Goal: Download file/media: Download file/media

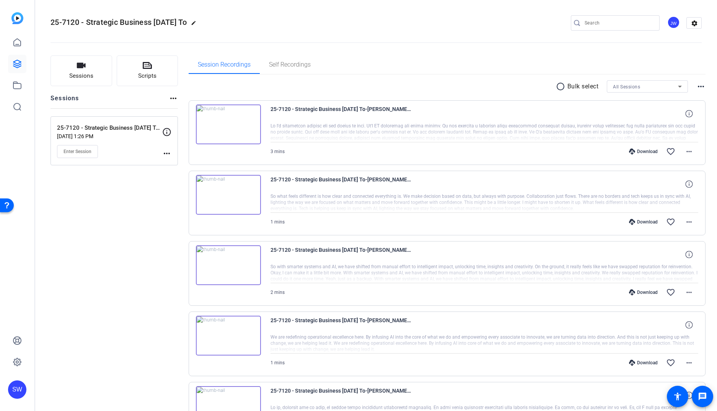
drag, startPoint x: 509, startPoint y: 80, endPoint x: 537, endPoint y: 81, distance: 27.9
drag, startPoint x: 558, startPoint y: 89, endPoint x: 562, endPoint y: 88, distance: 3.8
click at [558, 89] on mat-icon "radio_button_unchecked" at bounding box center [561, 86] width 11 height 9
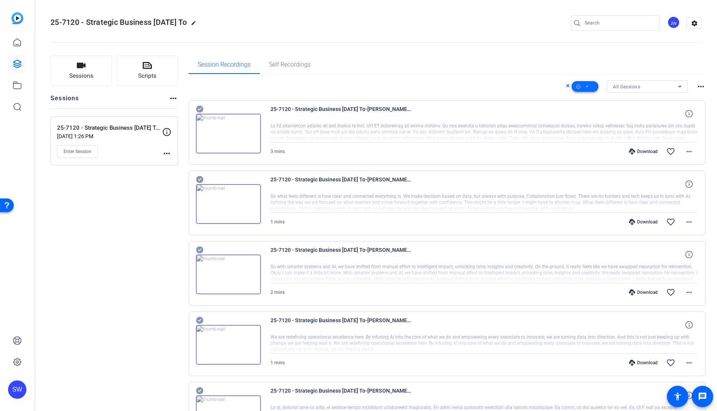
click at [585, 87] on icon at bounding box center [587, 87] width 4 height 10
click at [581, 106] on span "Unselect All" at bounding box center [597, 108] width 41 height 9
click at [557, 86] on div at bounding box center [358, 205] width 717 height 411
click at [566, 86] on icon at bounding box center [568, 85] width 4 height 9
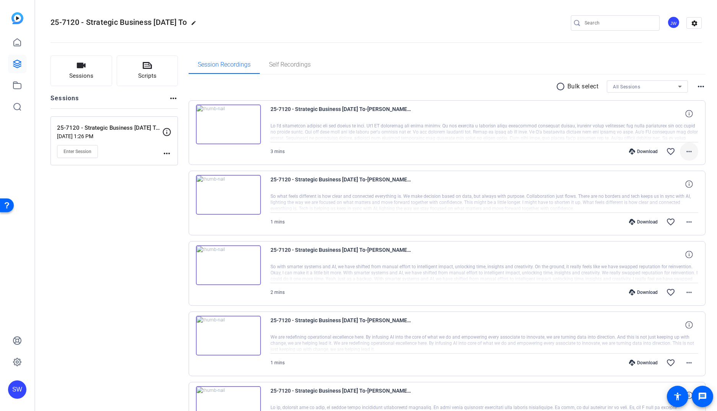
click at [694, 155] on span at bounding box center [689, 151] width 18 height 18
click at [672, 186] on span "Download MP4" at bounding box center [669, 186] width 46 height 9
click at [691, 224] on mat-icon "more_horiz" at bounding box center [688, 221] width 9 height 9
click at [673, 259] on span "Download MP4" at bounding box center [669, 256] width 46 height 9
click at [688, 290] on mat-icon "more_horiz" at bounding box center [688, 292] width 9 height 9
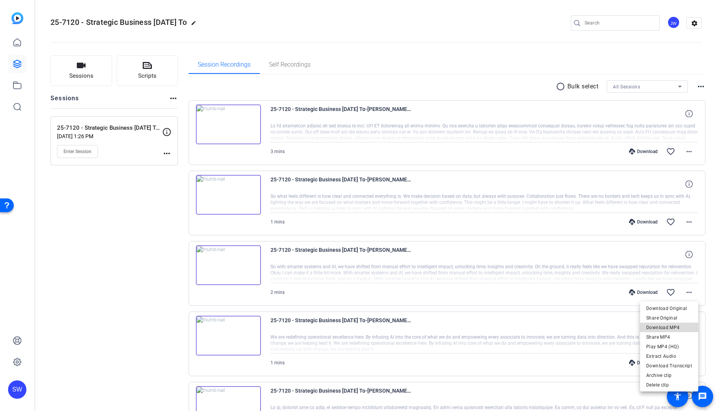
click at [673, 327] on span "Download MP4" at bounding box center [669, 327] width 46 height 9
click at [685, 362] on mat-icon "more_horiz" at bounding box center [688, 362] width 9 height 9
click at [678, 288] on span "Download MP4" at bounding box center [669, 289] width 46 height 9
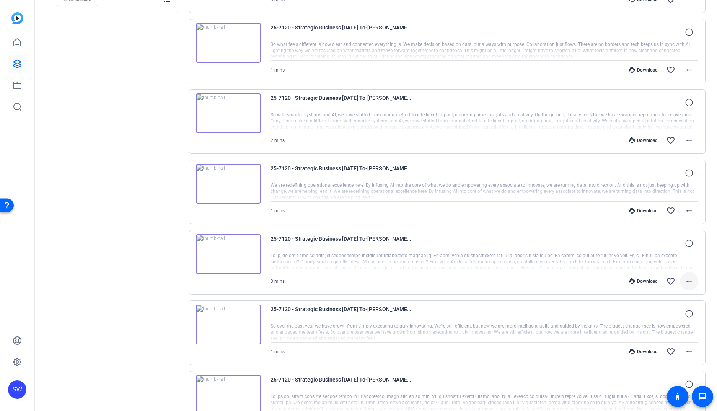
scroll to position [152, 0]
click at [687, 281] on mat-icon "more_horiz" at bounding box center [688, 280] width 9 height 9
click at [664, 318] on span "Download MP4" at bounding box center [669, 315] width 46 height 9
click at [691, 354] on mat-icon "more_horiz" at bounding box center [688, 350] width 9 height 9
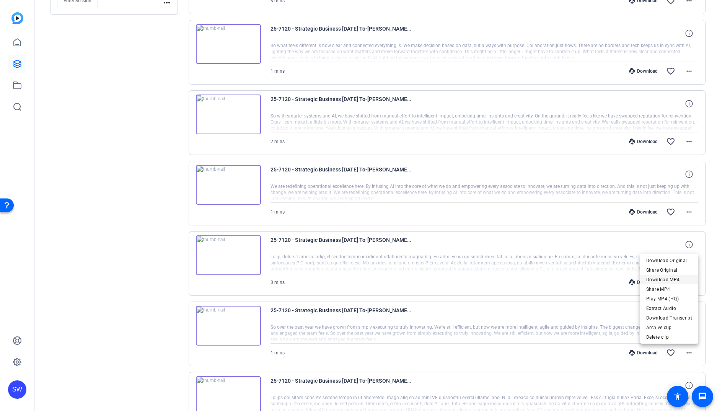
click at [671, 281] on span "Download MP4" at bounding box center [669, 279] width 46 height 9
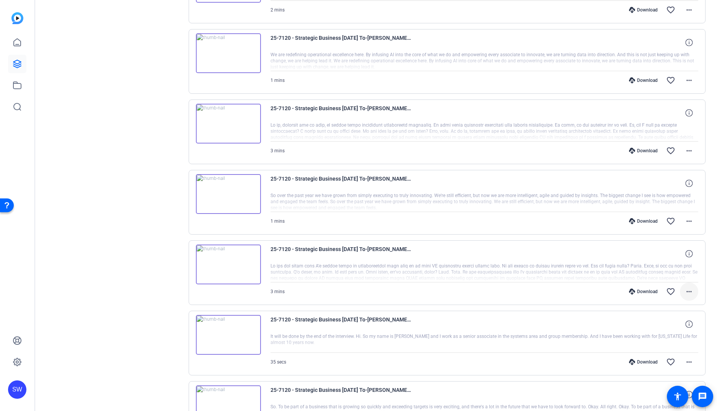
scroll to position [283, 0]
click at [687, 293] on mat-icon "more_horiz" at bounding box center [688, 290] width 9 height 9
click at [678, 326] on span "Download MP4" at bounding box center [669, 325] width 46 height 9
click at [691, 360] on mat-icon "more_horiz" at bounding box center [688, 360] width 9 height 9
click at [675, 285] on span "Download MP4" at bounding box center [669, 287] width 46 height 9
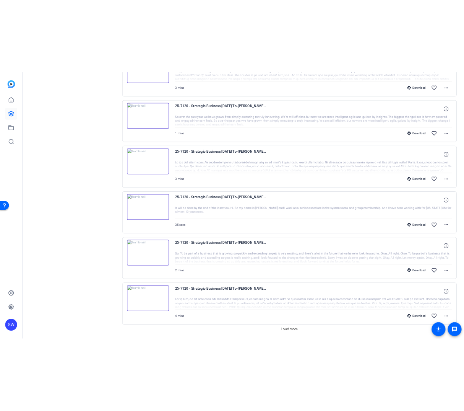
scroll to position [435, 0]
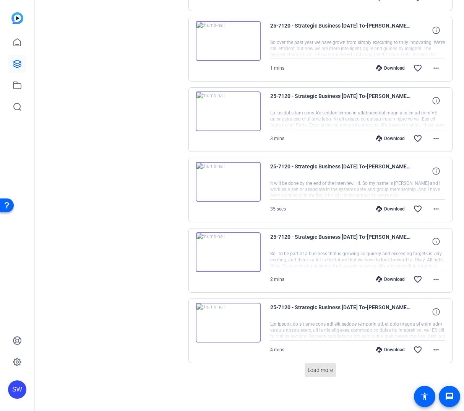
drag, startPoint x: 320, startPoint y: 369, endPoint x: 328, endPoint y: 354, distance: 16.8
click at [320, 369] on span "Load more" at bounding box center [320, 370] width 25 height 8
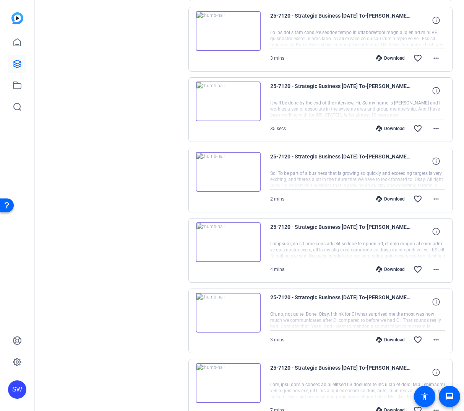
drag, startPoint x: 160, startPoint y: 219, endPoint x: 192, endPoint y: 213, distance: 31.8
click at [160, 218] on div "Sessions Scripts Sessions more_horiz 25-7120 - Strategic Business [DATE] Town H…" at bounding box center [113, 282] width 127 height 1484
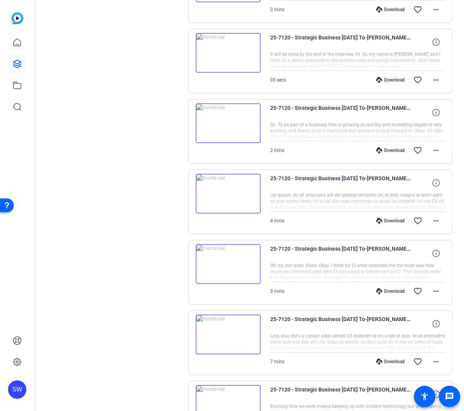
scroll to position [569, 0]
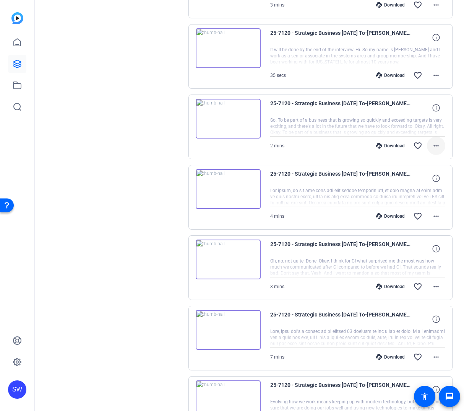
click at [437, 148] on mat-icon "more_horiz" at bounding box center [436, 145] width 9 height 9
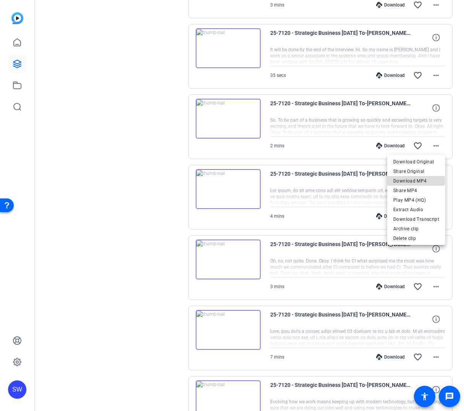
click at [415, 180] on span "Download MP4" at bounding box center [416, 180] width 46 height 9
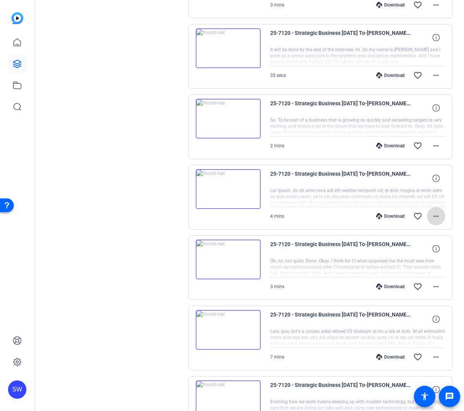
click at [436, 215] on mat-icon "more_horiz" at bounding box center [436, 215] width 9 height 9
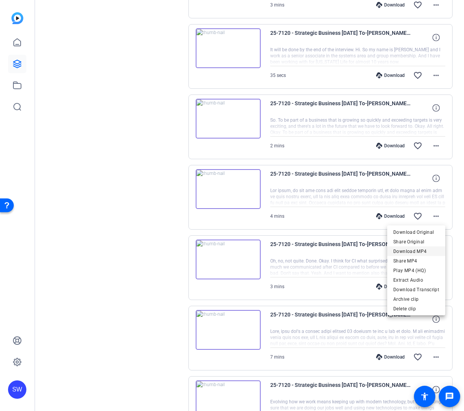
click at [432, 252] on span "Download MP4" at bounding box center [416, 251] width 46 height 9
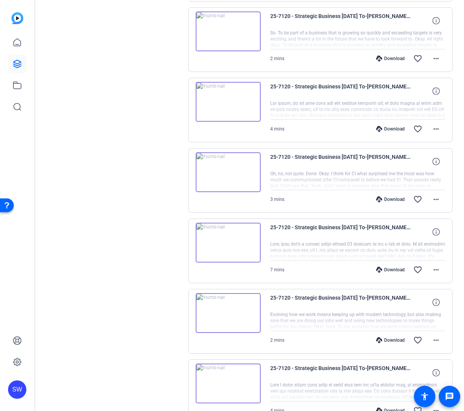
scroll to position [659, 0]
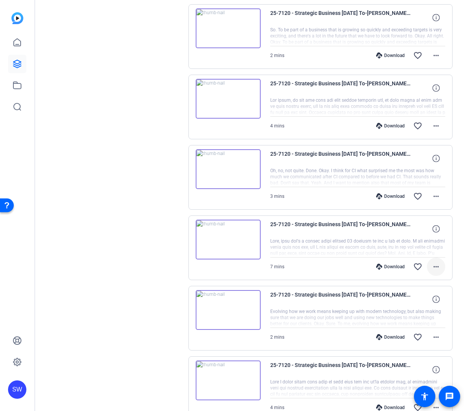
click at [440, 267] on mat-icon "more_horiz" at bounding box center [436, 266] width 9 height 9
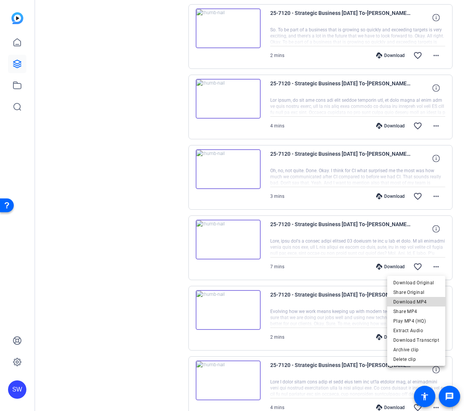
click at [424, 298] on span "Download MP4" at bounding box center [416, 301] width 46 height 9
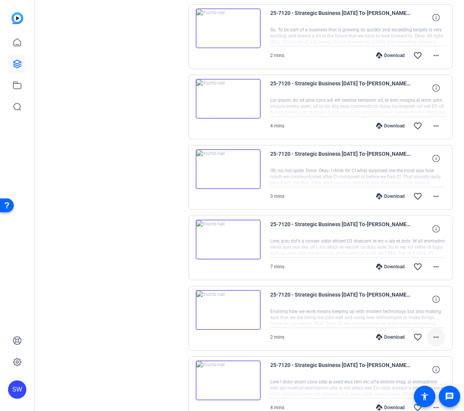
click at [436, 335] on mat-icon "more_horiz" at bounding box center [436, 336] width 9 height 9
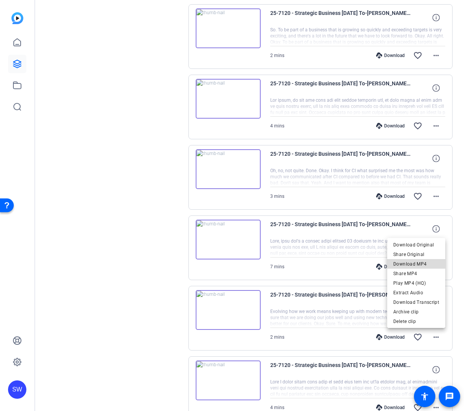
click at [418, 265] on span "Download MP4" at bounding box center [416, 263] width 46 height 9
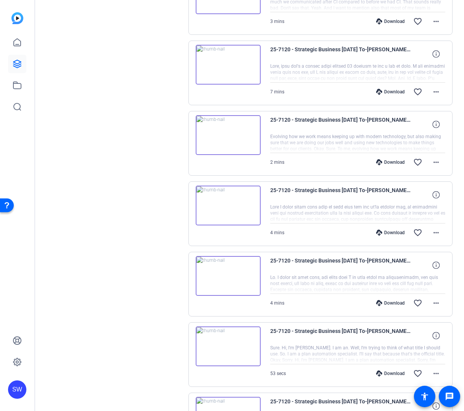
scroll to position [838, 0]
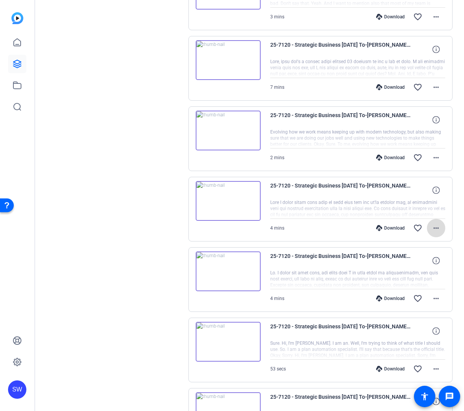
click at [437, 227] on mat-icon "more_horiz" at bounding box center [436, 227] width 9 height 9
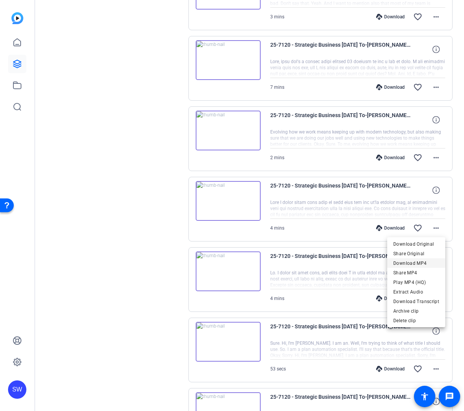
click at [424, 260] on span "Download MP4" at bounding box center [416, 262] width 46 height 9
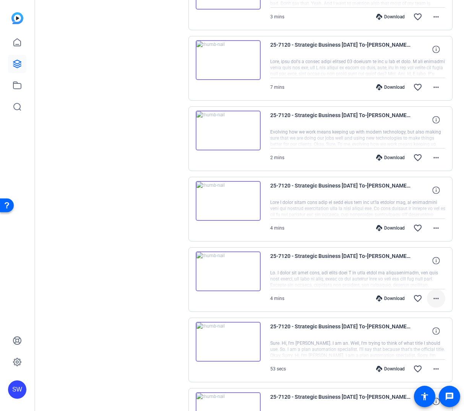
click at [435, 295] on mat-icon "more_horiz" at bounding box center [436, 298] width 9 height 9
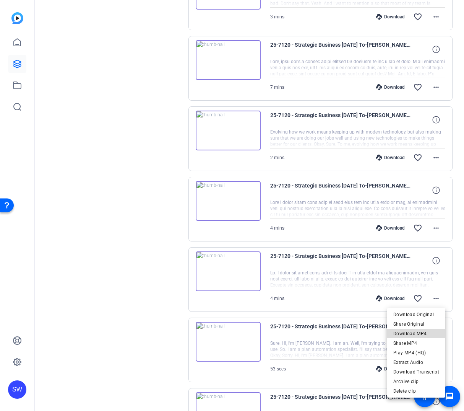
click at [424, 333] on span "Download MP4" at bounding box center [416, 333] width 46 height 9
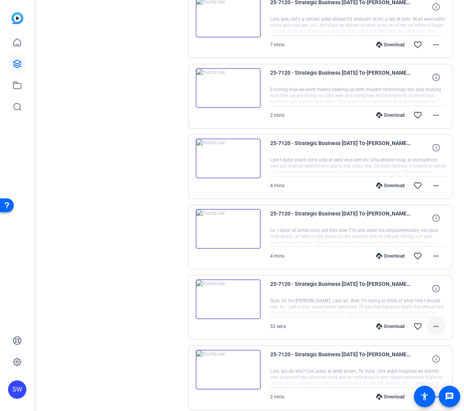
scroll to position [885, 0]
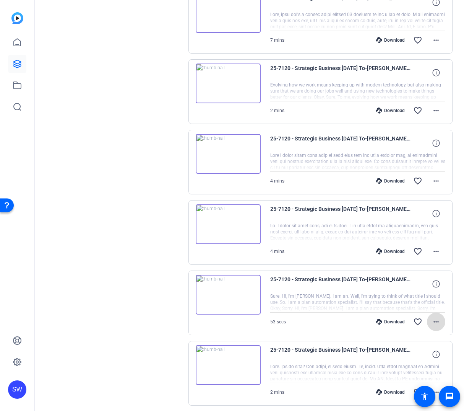
click at [437, 322] on mat-icon "more_horiz" at bounding box center [436, 321] width 9 height 9
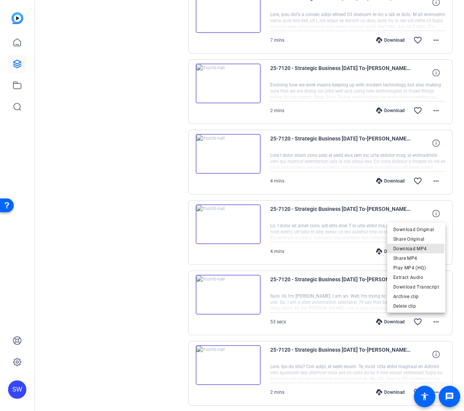
click at [417, 248] on span "Download MP4" at bounding box center [416, 248] width 46 height 9
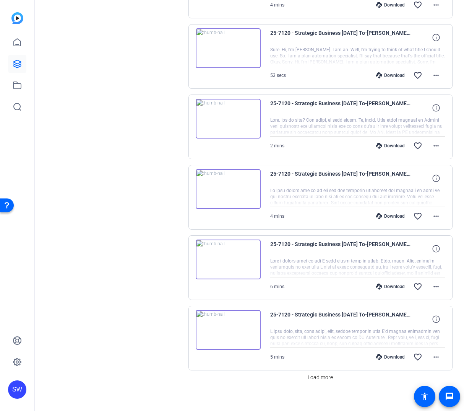
scroll to position [1139, 0]
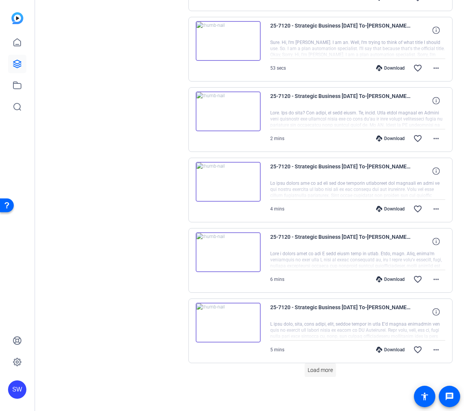
click at [324, 375] on span at bounding box center [320, 370] width 31 height 18
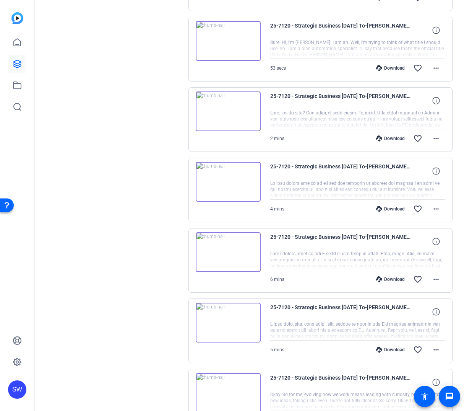
click at [123, 276] on div "Sessions Scripts Sessions more_horiz 25-7120 - Strategic Business [DATE] Town H…" at bounding box center [113, 11] width 127 height 2188
click at [180, 139] on div "Sessions Scripts Sessions more_horiz 25-7120 - Strategic Business [DATE] Town H…" at bounding box center [249, 10] width 429 height 2207
click at [120, 151] on div "Sessions Scripts Sessions more_horiz 25-7120 - Strategic Business [DATE] Town H…" at bounding box center [113, 11] width 127 height 2188
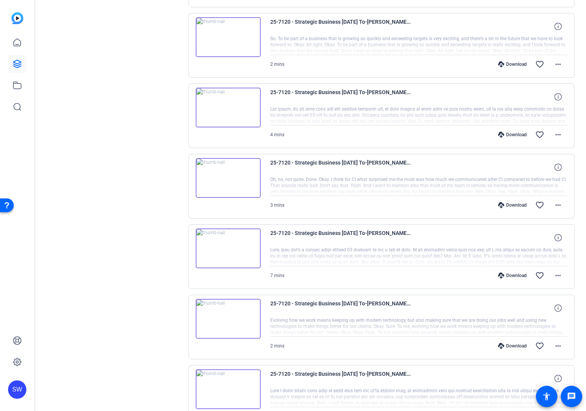
scroll to position [663, 0]
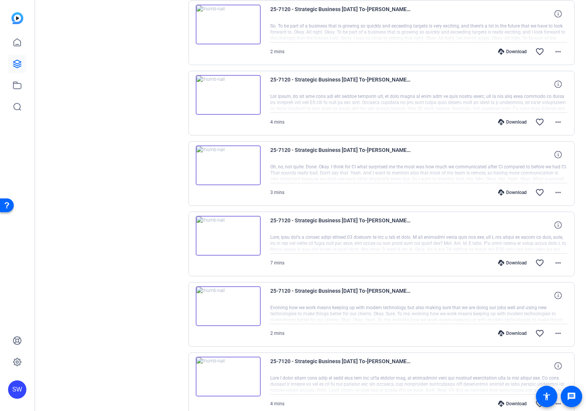
click at [460, 197] on div "Download favorite_border more_horiz" at bounding box center [463, 192] width 208 height 18
click at [564, 195] on span at bounding box center [558, 193] width 18 height 18
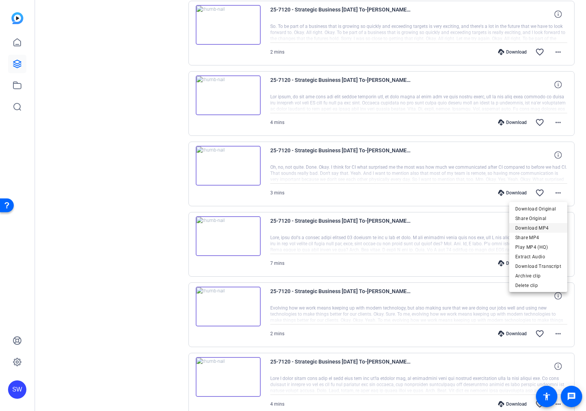
click at [532, 227] on span "Download MP4" at bounding box center [538, 227] width 46 height 9
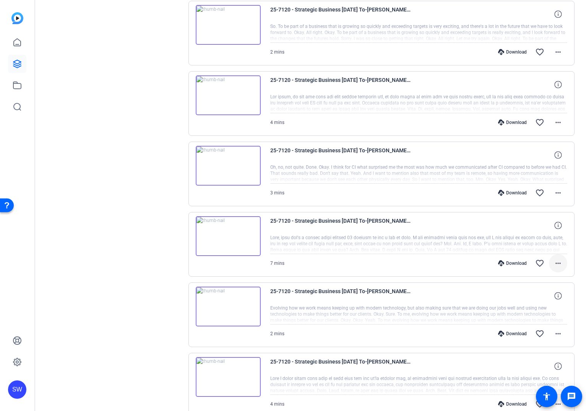
click at [559, 264] on mat-icon "more_horiz" at bounding box center [558, 262] width 9 height 9
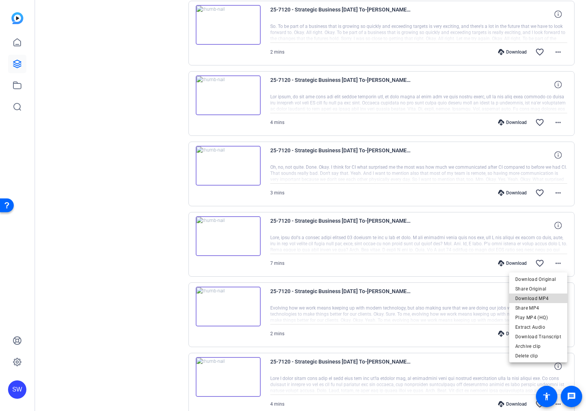
click at [540, 297] on span "Download MP4" at bounding box center [538, 298] width 46 height 9
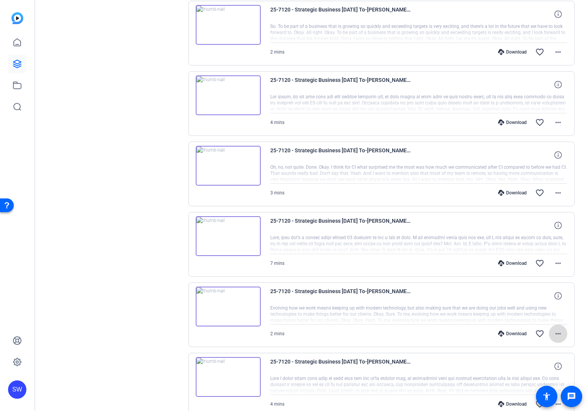
click at [557, 329] on mat-icon "more_horiz" at bounding box center [558, 333] width 9 height 9
click at [529, 260] on span "Download MP4" at bounding box center [538, 260] width 46 height 9
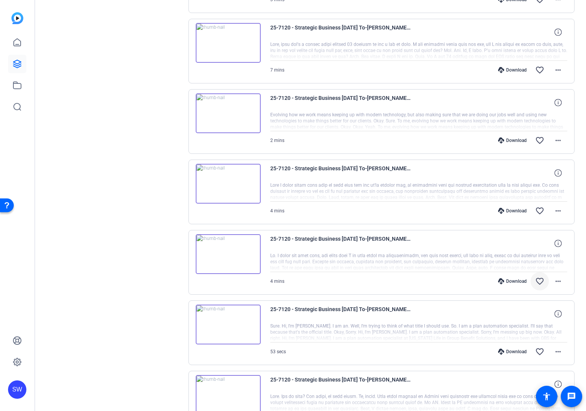
scroll to position [857, 0]
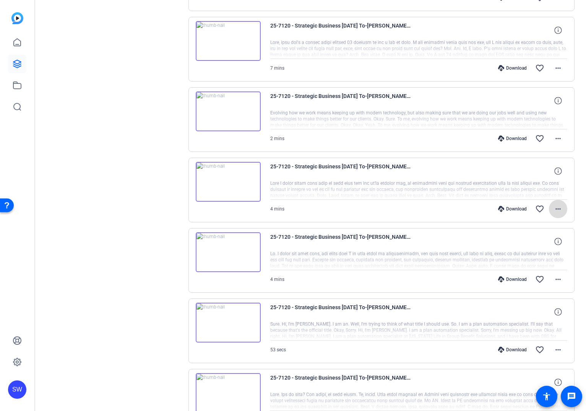
click at [561, 210] on mat-icon "more_horiz" at bounding box center [558, 208] width 9 height 9
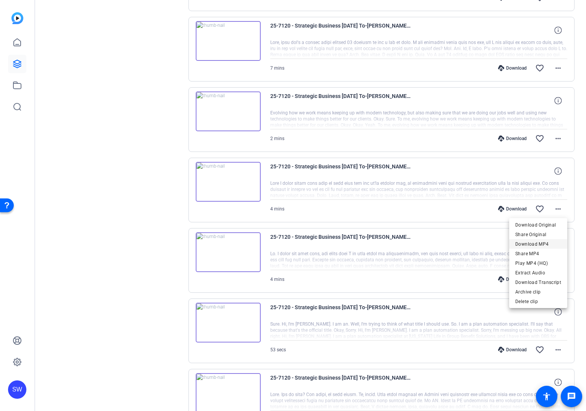
click at [531, 241] on span "Download MP4" at bounding box center [538, 243] width 46 height 9
click at [558, 278] on mat-icon "more_horiz" at bounding box center [558, 279] width 9 height 9
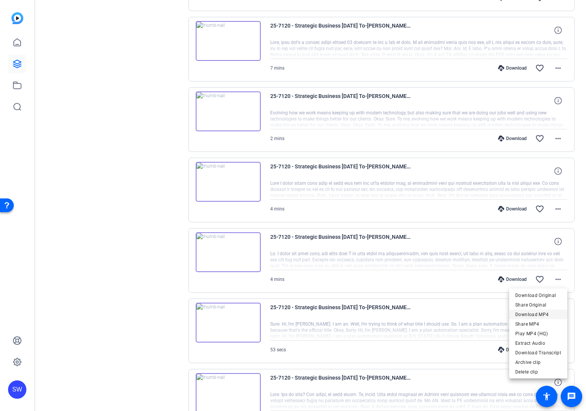
click at [533, 312] on span "Download MP4" at bounding box center [538, 314] width 46 height 9
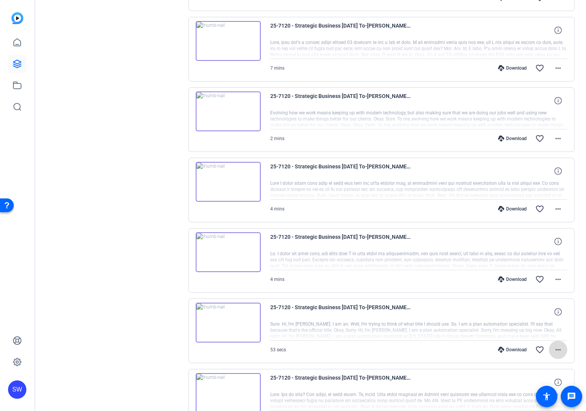
click at [556, 348] on mat-icon "more_horiz" at bounding box center [558, 349] width 9 height 9
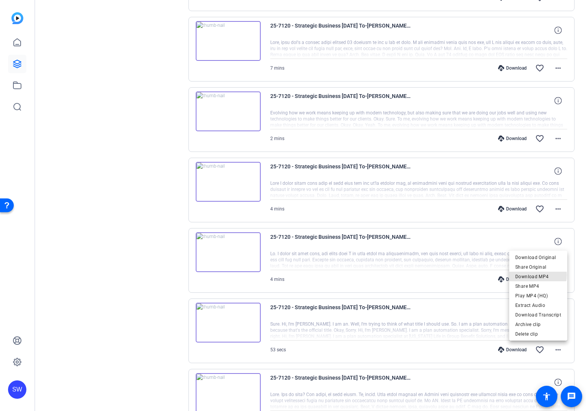
drag, startPoint x: 533, startPoint y: 275, endPoint x: 531, endPoint y: 283, distance: 8.2
click at [533, 275] on span "Download MP4" at bounding box center [538, 276] width 46 height 9
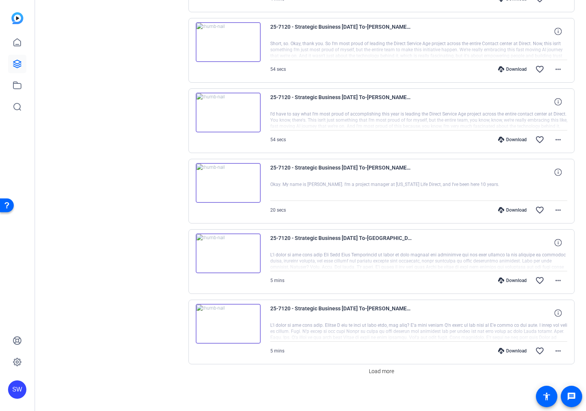
scroll to position [1842, 0]
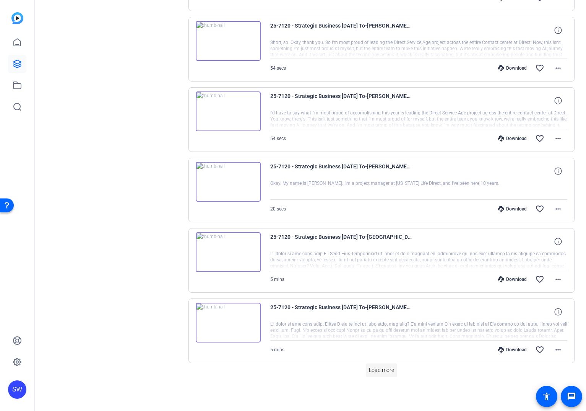
click at [386, 365] on span at bounding box center [381, 370] width 31 height 18
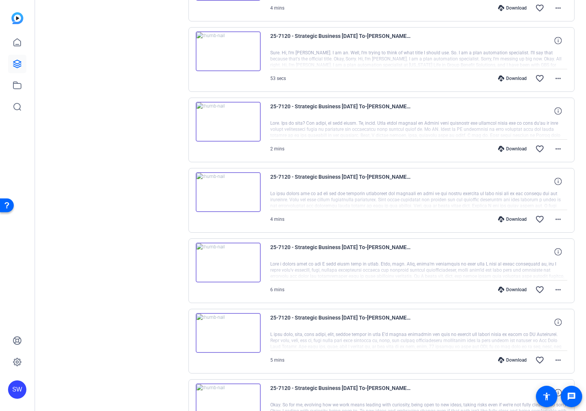
scroll to position [1140, 0]
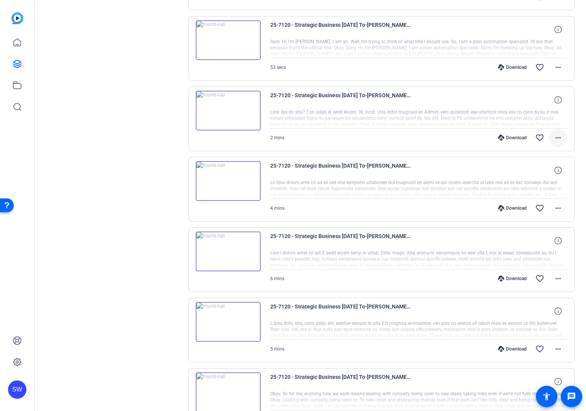
click at [563, 137] on mat-icon "more_horiz" at bounding box center [558, 137] width 9 height 9
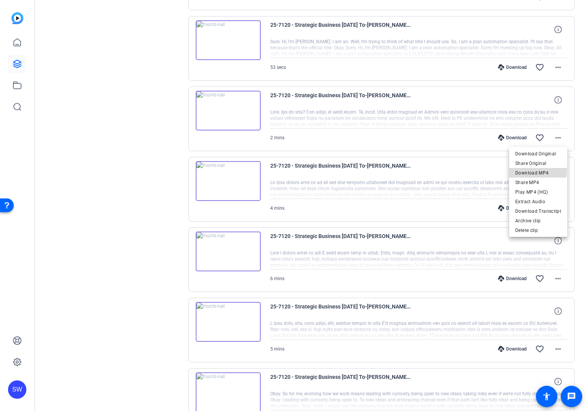
click at [532, 169] on span "Download MP4" at bounding box center [538, 172] width 46 height 9
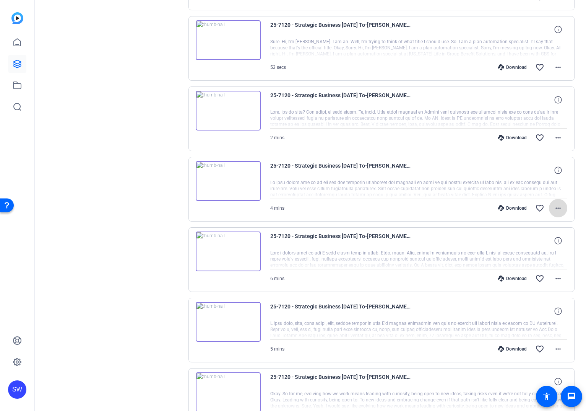
click at [555, 207] on mat-icon "more_horiz" at bounding box center [558, 207] width 9 height 9
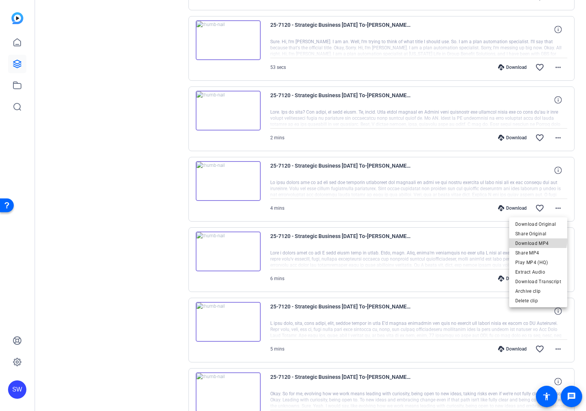
click at [535, 240] on span "Download MP4" at bounding box center [538, 243] width 46 height 9
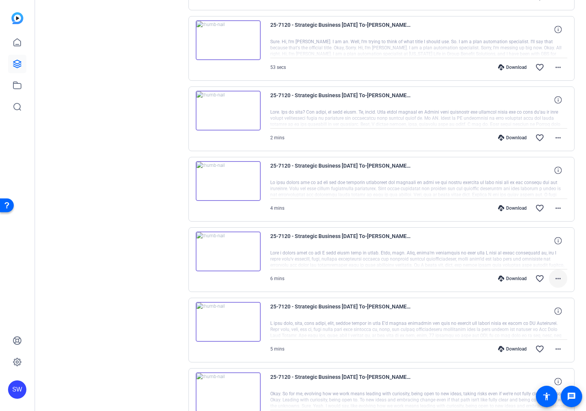
click at [554, 275] on mat-icon "more_horiz" at bounding box center [558, 278] width 9 height 9
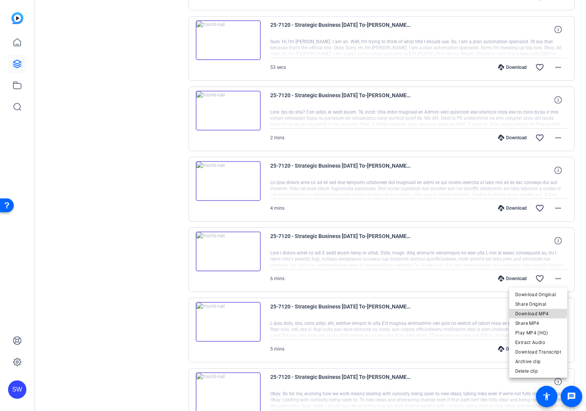
click at [530, 311] on span "Download MP4" at bounding box center [538, 313] width 46 height 9
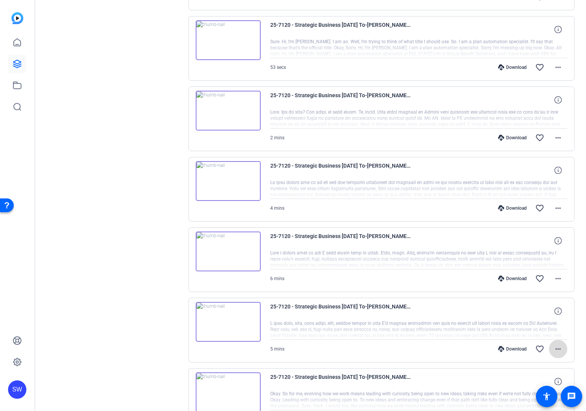
click at [558, 345] on mat-icon "more_horiz" at bounding box center [558, 348] width 9 height 9
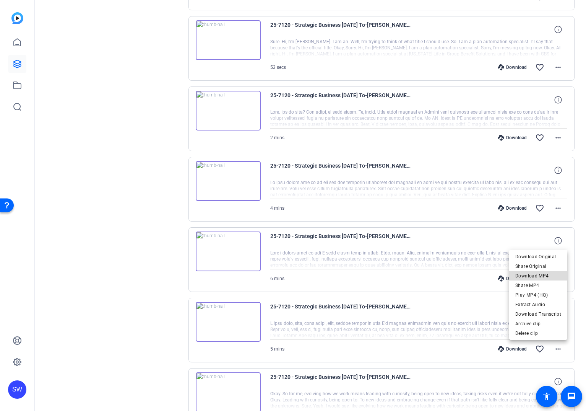
click at [540, 277] on span "Download MP4" at bounding box center [538, 275] width 46 height 9
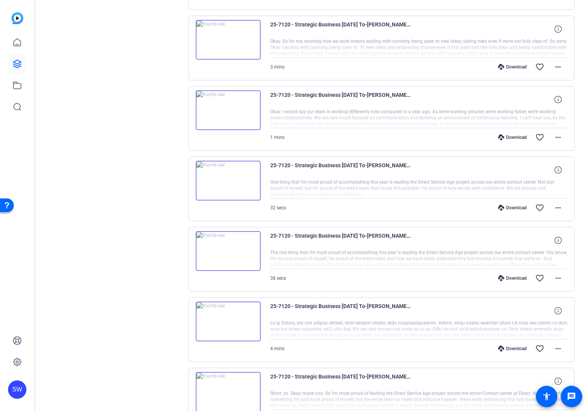
scroll to position [1492, 0]
click at [560, 67] on mat-icon "more_horiz" at bounding box center [558, 66] width 9 height 9
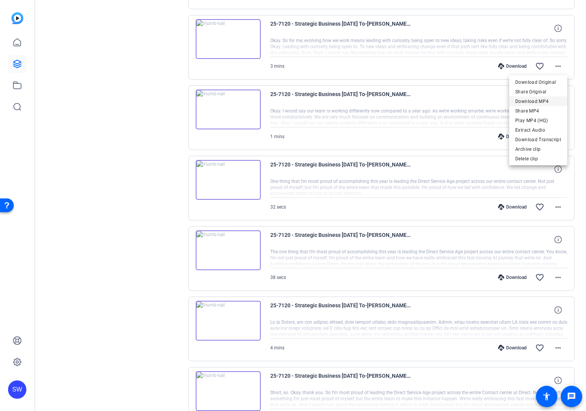
click at [539, 101] on span "Download MP4" at bounding box center [538, 101] width 46 height 9
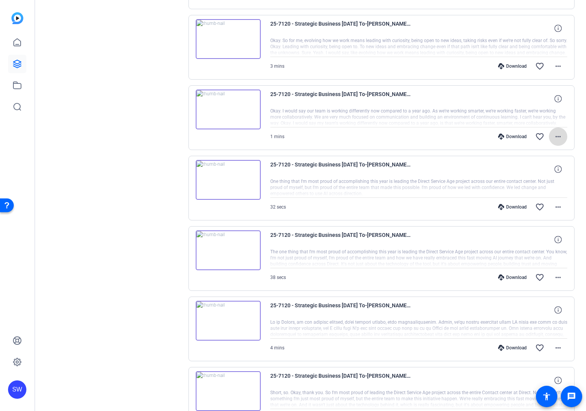
click at [558, 134] on mat-icon "more_horiz" at bounding box center [558, 136] width 9 height 9
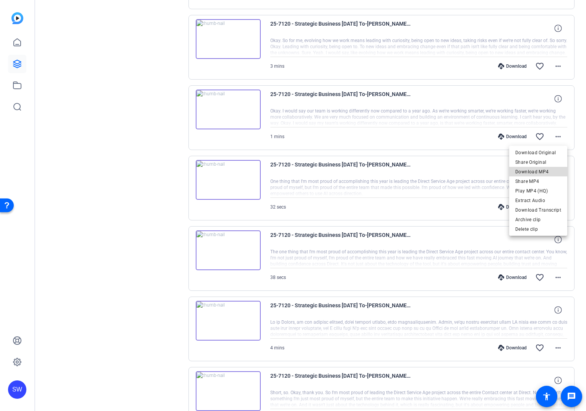
click at [544, 172] on span "Download MP4" at bounding box center [538, 171] width 46 height 9
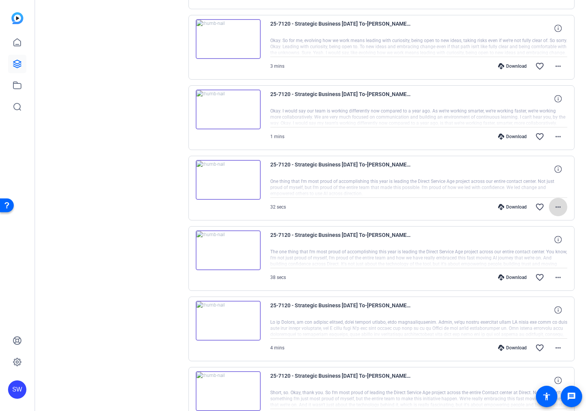
click at [554, 204] on mat-icon "more_horiz" at bounding box center [558, 206] width 9 height 9
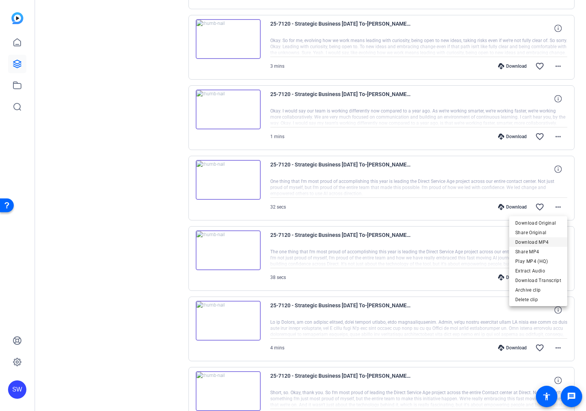
click at [539, 240] on span "Download MP4" at bounding box center [538, 241] width 46 height 9
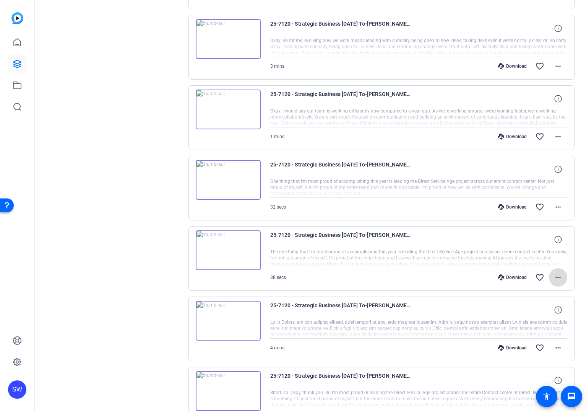
click at [551, 273] on span at bounding box center [558, 277] width 18 height 18
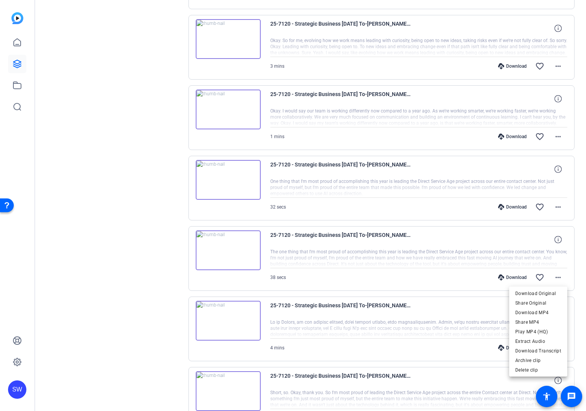
click at [542, 310] on span "Download MP4" at bounding box center [538, 312] width 46 height 9
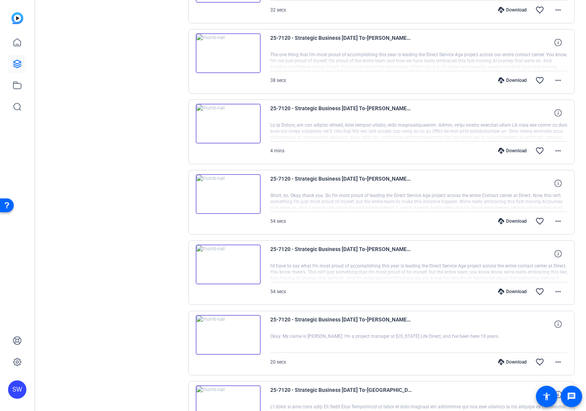
scroll to position [1690, 0]
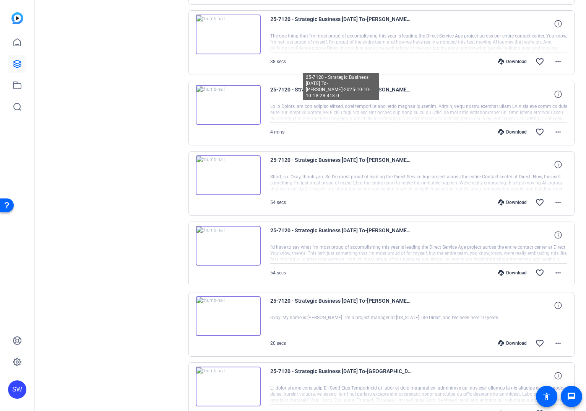
scroll to position [1718, 0]
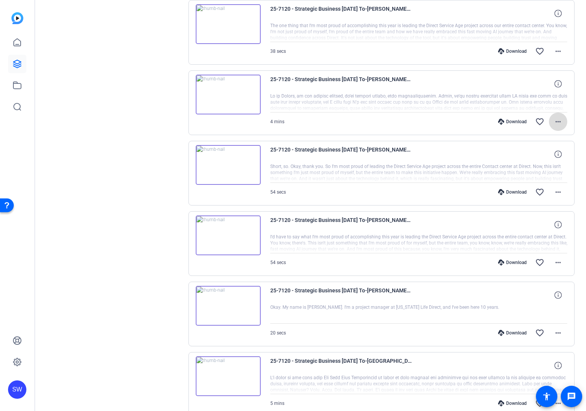
click at [557, 122] on mat-icon "more_horiz" at bounding box center [558, 121] width 9 height 9
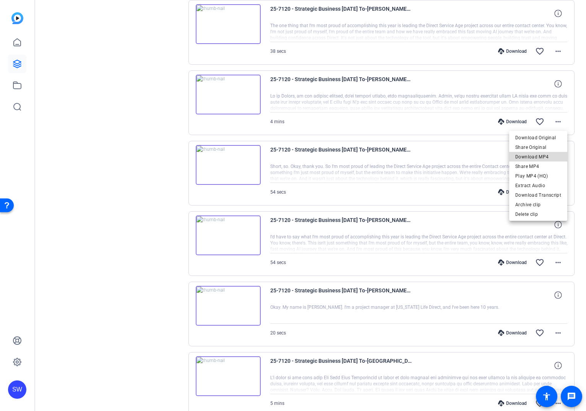
click at [540, 154] on span "Download MP4" at bounding box center [538, 156] width 46 height 9
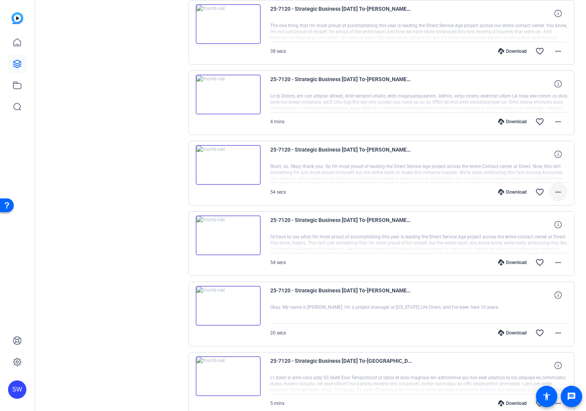
click at [556, 192] on mat-icon "more_horiz" at bounding box center [558, 191] width 9 height 9
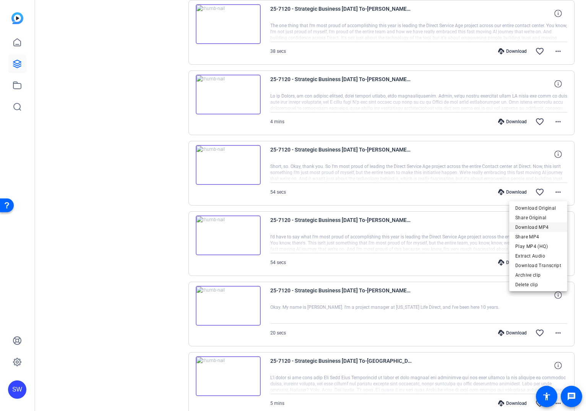
click at [544, 227] on span "Download MP4" at bounding box center [538, 227] width 46 height 9
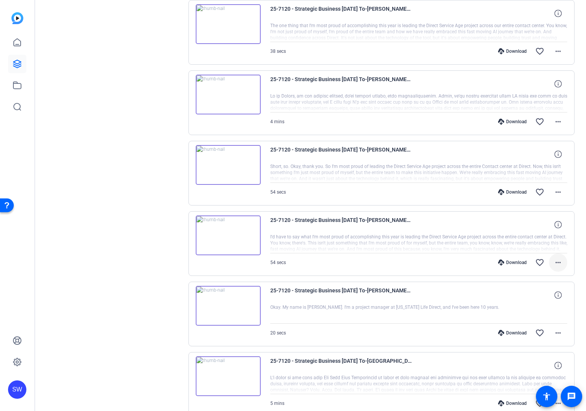
click at [555, 261] on mat-icon "more_horiz" at bounding box center [558, 262] width 9 height 9
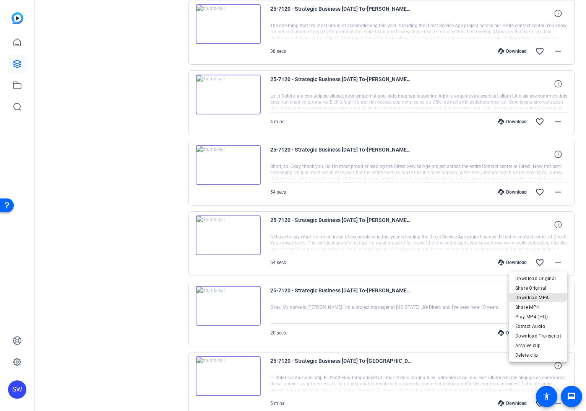
click at [536, 293] on span "Download MP4" at bounding box center [538, 297] width 46 height 9
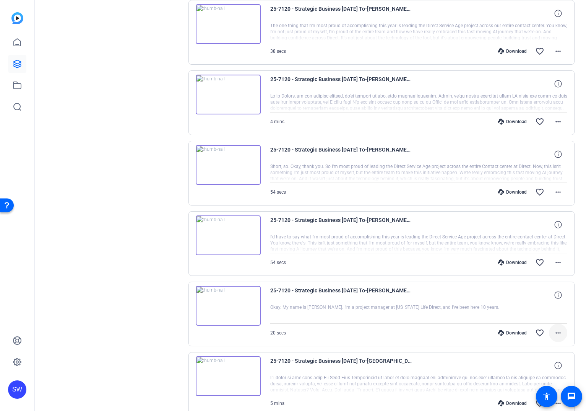
click at [558, 333] on mat-icon "more_horiz" at bounding box center [558, 332] width 9 height 9
click at [532, 258] on span "Download MP4" at bounding box center [538, 259] width 46 height 9
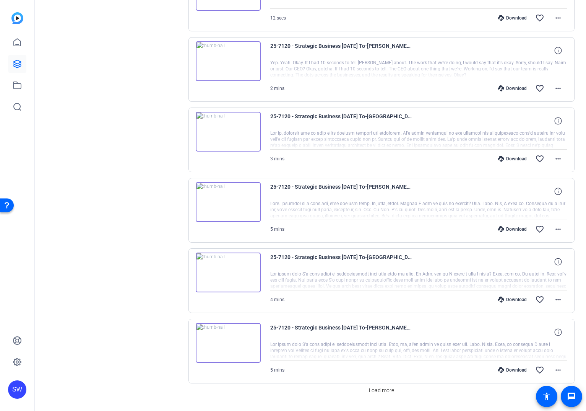
scroll to position [2546, 0]
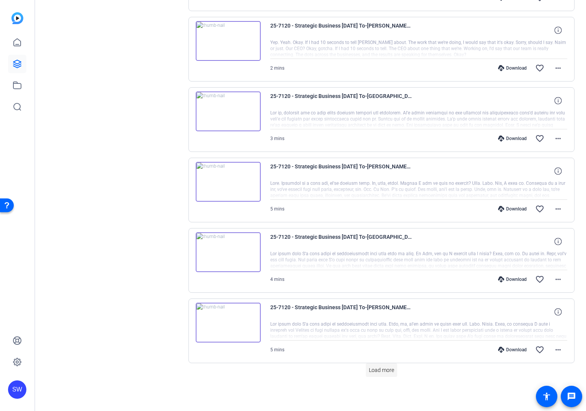
click at [372, 369] on span "Load more" at bounding box center [381, 370] width 25 height 8
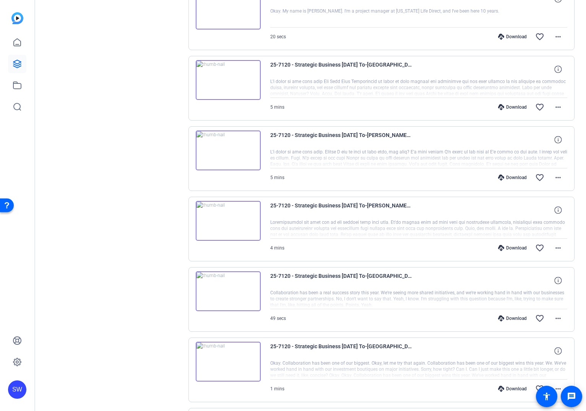
scroll to position [2015, 0]
click at [558, 104] on mat-icon "more_horiz" at bounding box center [558, 106] width 9 height 9
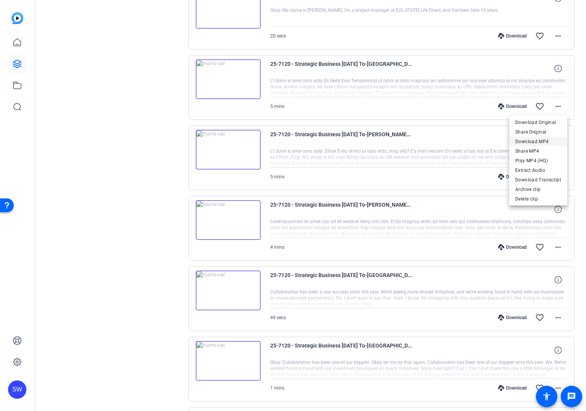
click at [535, 139] on span "Download MP4" at bounding box center [538, 141] width 46 height 9
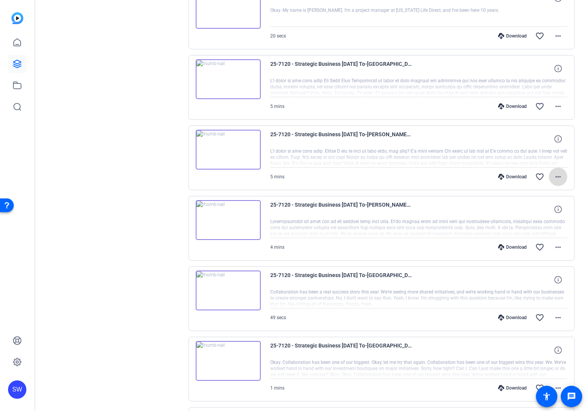
click at [556, 174] on mat-icon "more_horiz" at bounding box center [558, 176] width 9 height 9
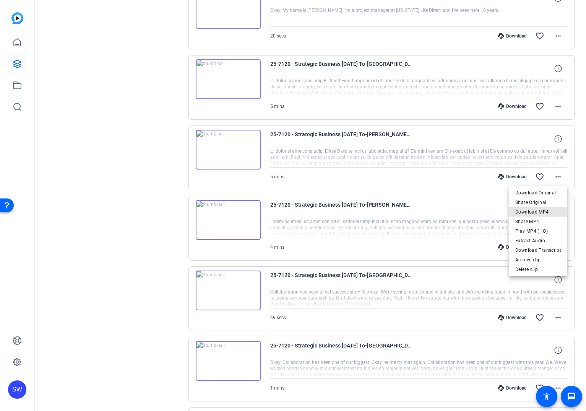
click at [546, 209] on span "Download MP4" at bounding box center [538, 211] width 46 height 9
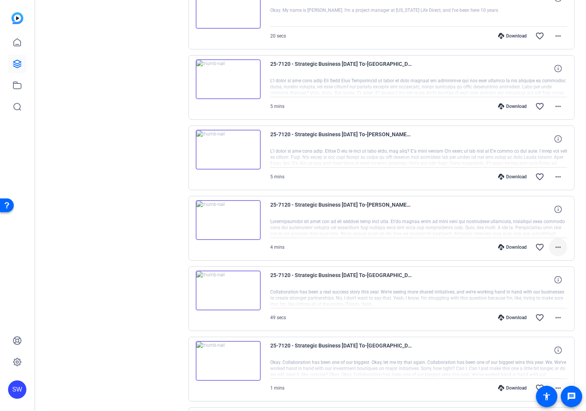
click at [553, 243] on span at bounding box center [558, 247] width 18 height 18
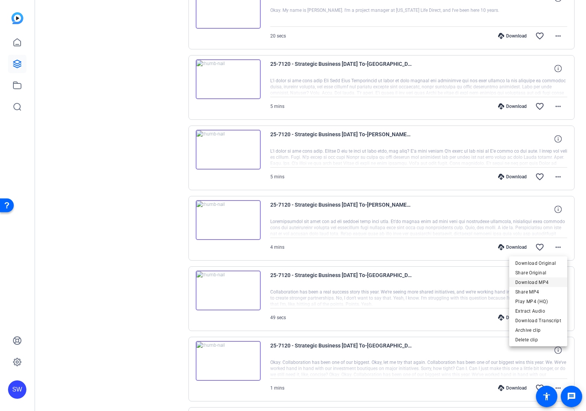
click at [543, 280] on span "Download MP4" at bounding box center [538, 282] width 46 height 9
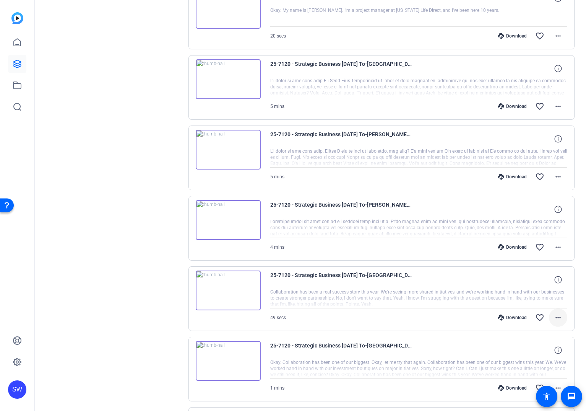
click at [552, 314] on span at bounding box center [558, 317] width 18 height 18
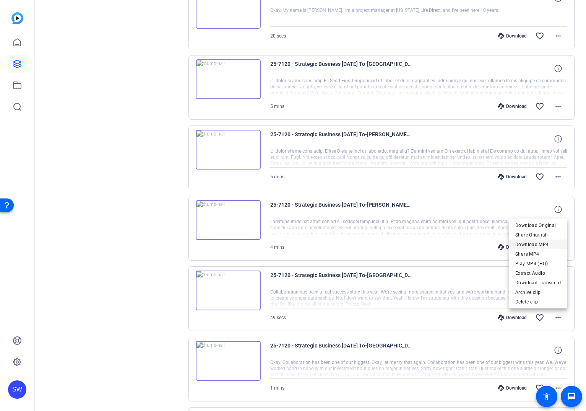
click at [540, 244] on span "Download MP4" at bounding box center [538, 244] width 46 height 9
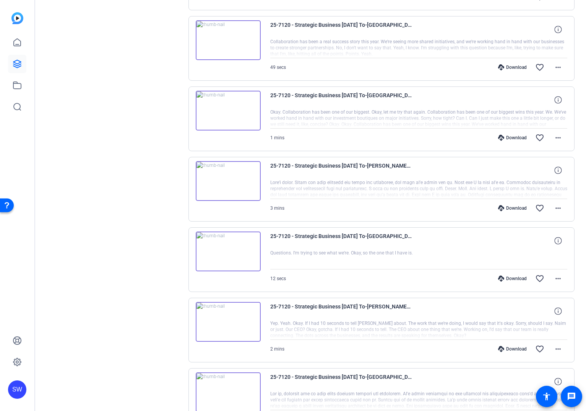
scroll to position [2287, 0]
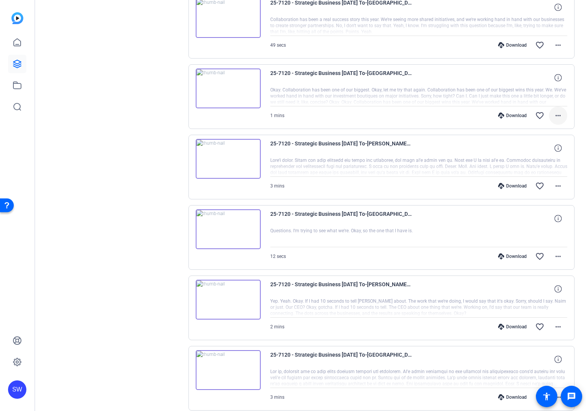
click at [553, 117] on span at bounding box center [558, 115] width 18 height 18
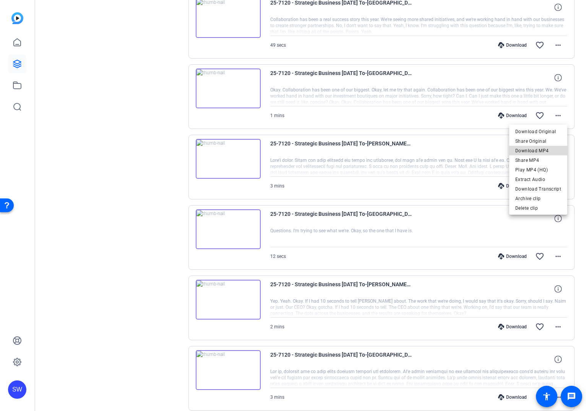
click at [544, 148] on span "Download MP4" at bounding box center [538, 150] width 46 height 9
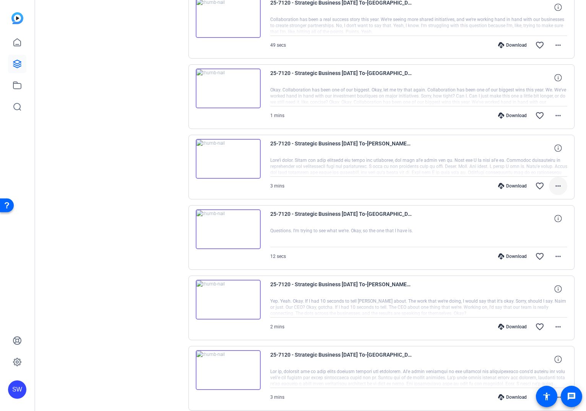
click at [558, 184] on mat-icon "more_horiz" at bounding box center [558, 185] width 9 height 9
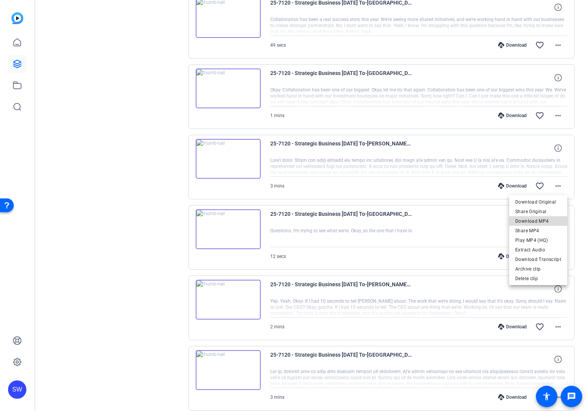
click at [540, 221] on span "Download MP4" at bounding box center [538, 220] width 46 height 9
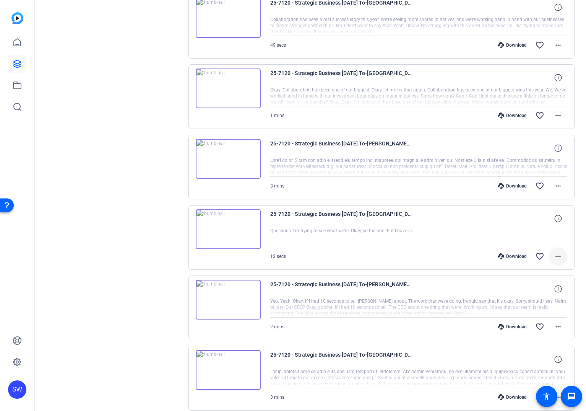
click at [558, 257] on mat-icon "more_horiz" at bounding box center [558, 256] width 9 height 9
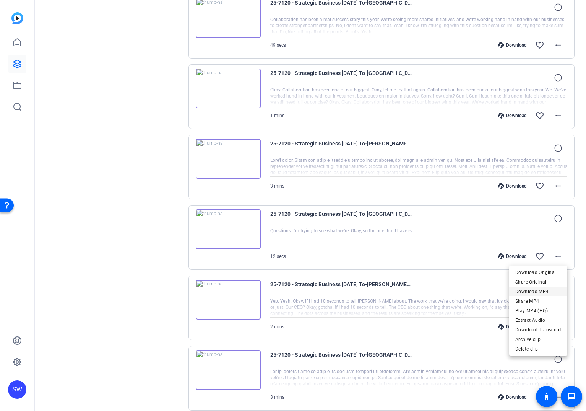
click at [543, 288] on span "Download MP4" at bounding box center [538, 291] width 46 height 9
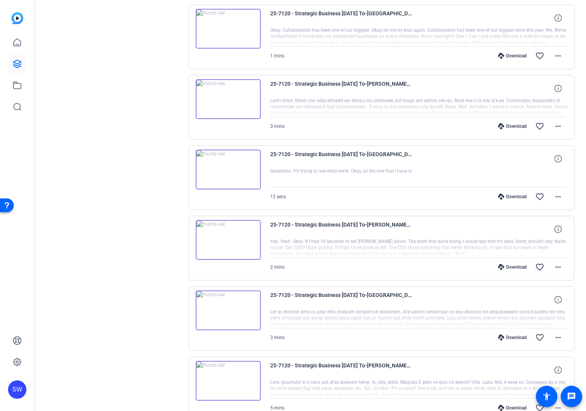
scroll to position [2349, 0]
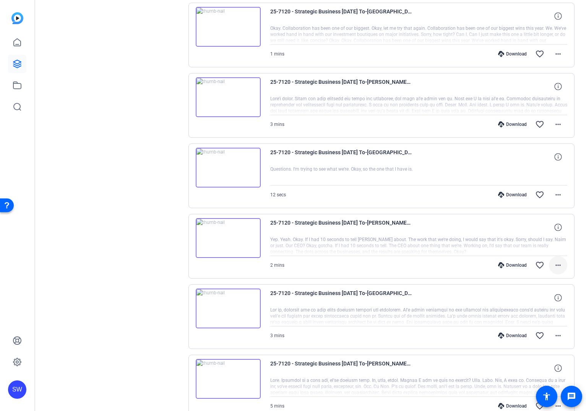
click at [557, 261] on mat-icon "more_horiz" at bounding box center [558, 264] width 9 height 9
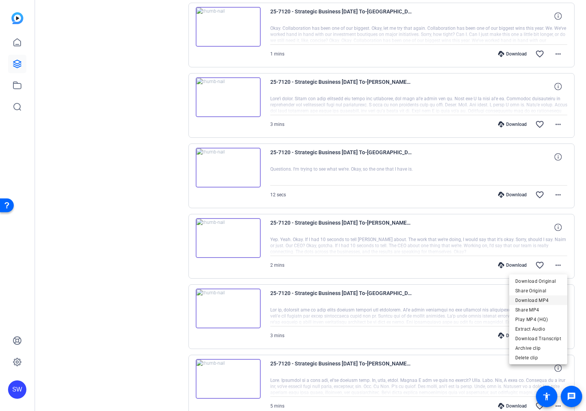
click at [543, 300] on span "Download MP4" at bounding box center [538, 300] width 46 height 9
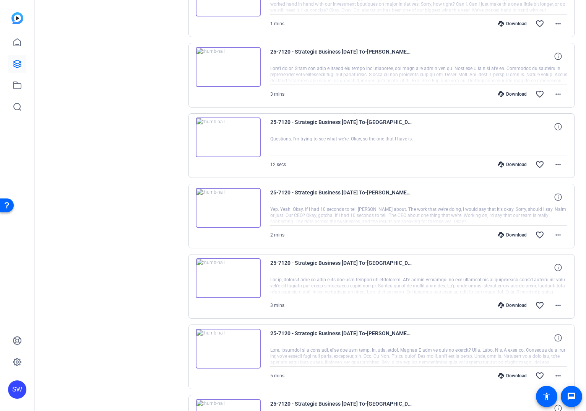
scroll to position [2395, 0]
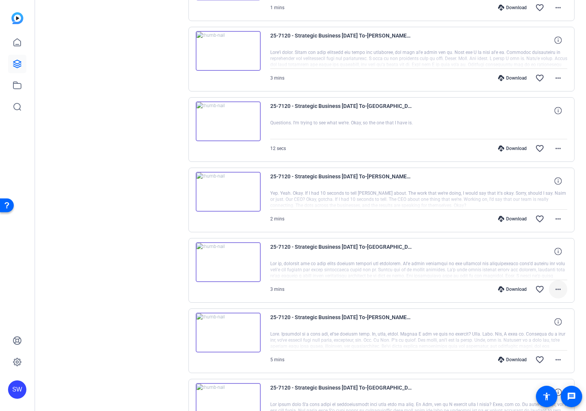
click at [557, 291] on mat-icon "more_horiz" at bounding box center [558, 289] width 9 height 9
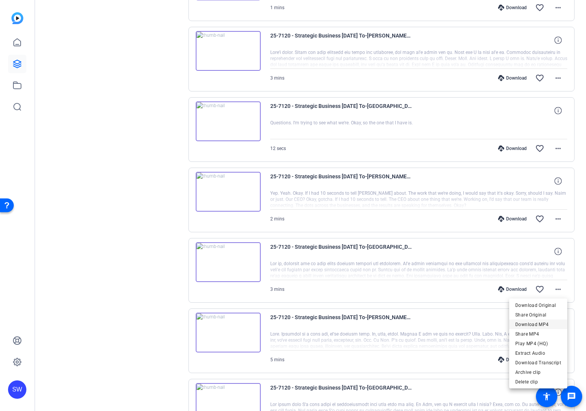
click at [539, 322] on span "Download MP4" at bounding box center [538, 324] width 46 height 9
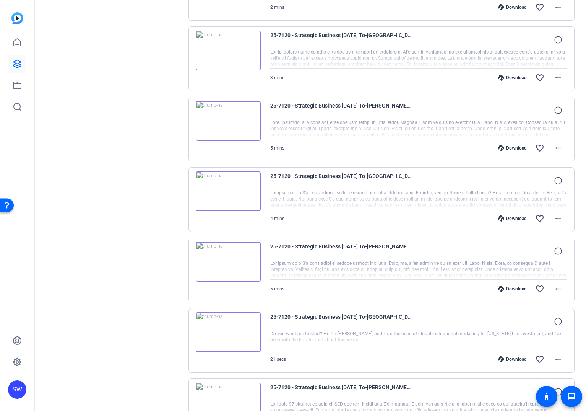
scroll to position [2617, 0]
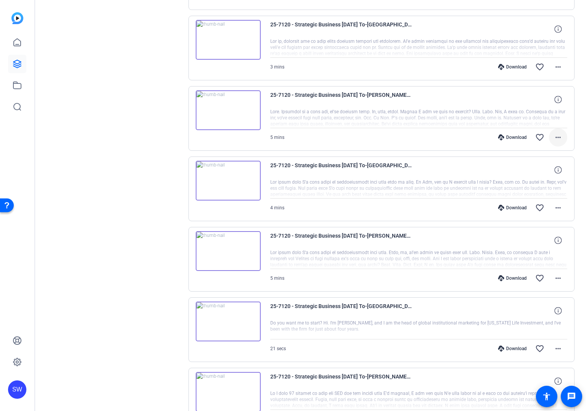
click at [556, 132] on span at bounding box center [558, 137] width 18 height 18
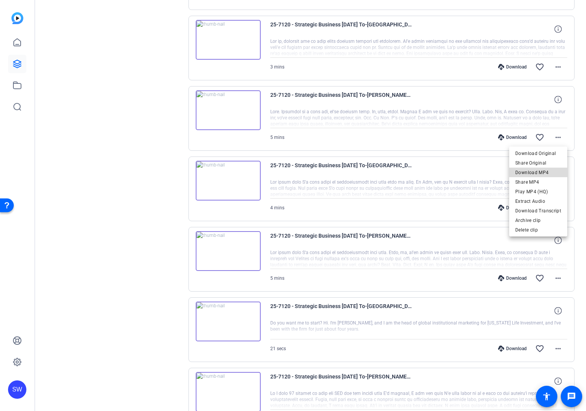
click at [545, 169] on span "Download MP4" at bounding box center [538, 172] width 46 height 9
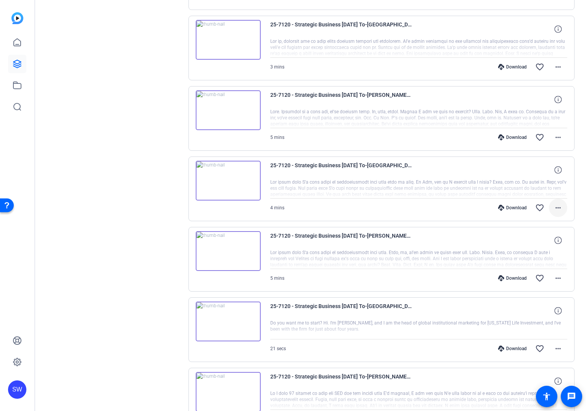
click at [558, 208] on mat-icon "more_horiz" at bounding box center [558, 207] width 9 height 9
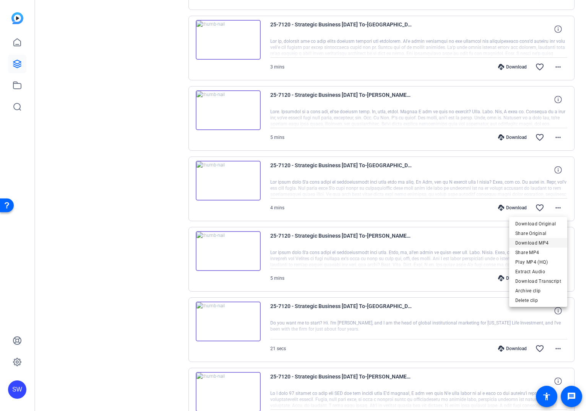
click at [540, 241] on span "Download MP4" at bounding box center [538, 242] width 46 height 9
click at [555, 278] on mat-icon "more_horiz" at bounding box center [558, 277] width 9 height 9
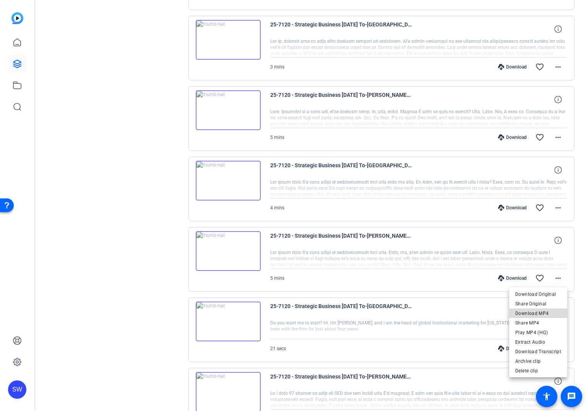
click at [544, 312] on span "Download MP4" at bounding box center [538, 313] width 46 height 9
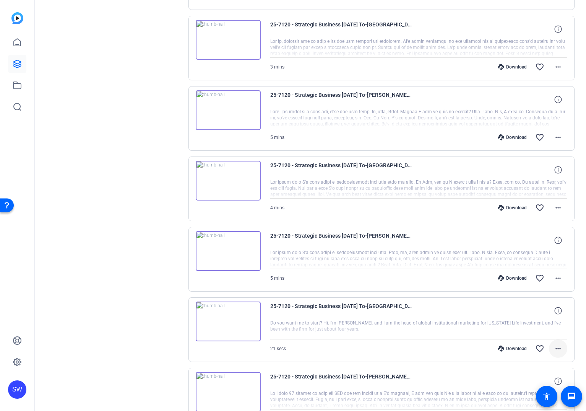
click at [558, 353] on span at bounding box center [558, 348] width 18 height 18
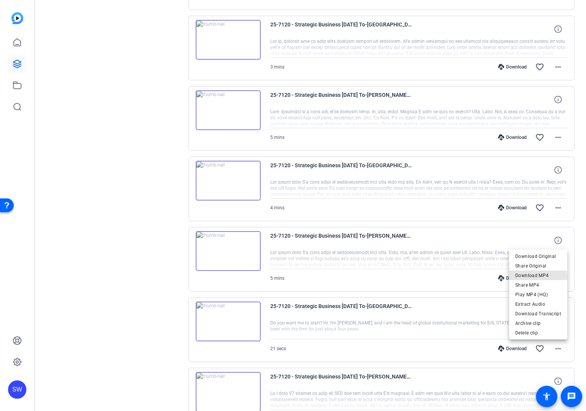
click at [540, 276] on span "Download MP4" at bounding box center [538, 275] width 46 height 9
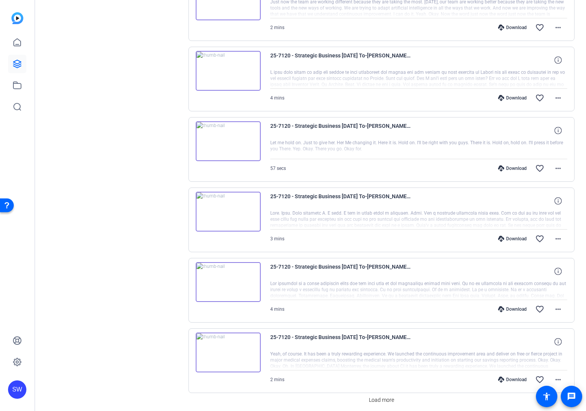
scroll to position [3250, 0]
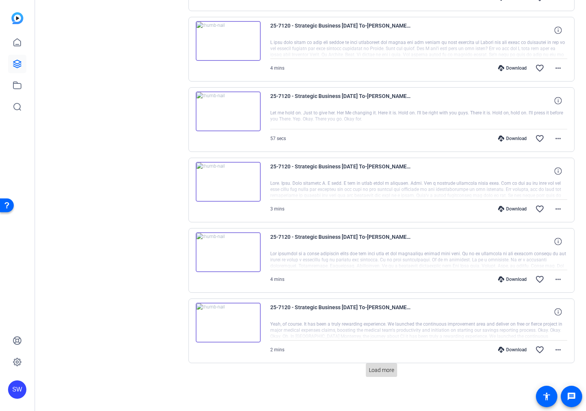
click at [379, 376] on span at bounding box center [381, 370] width 31 height 18
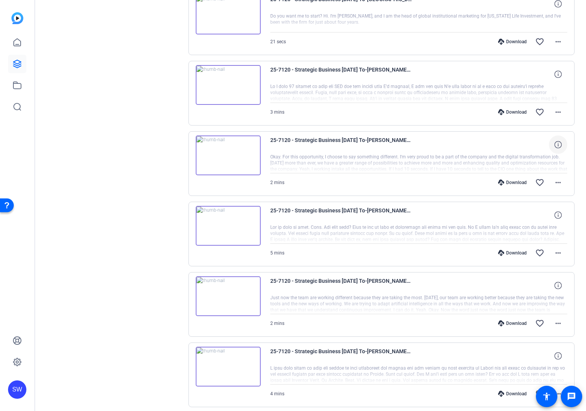
scroll to position [2934, 0]
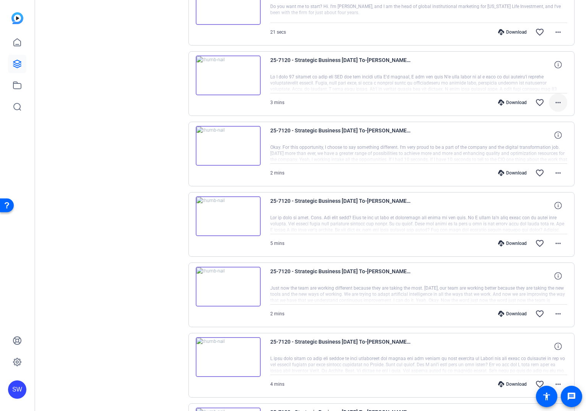
click at [562, 101] on mat-icon "more_horiz" at bounding box center [558, 102] width 9 height 9
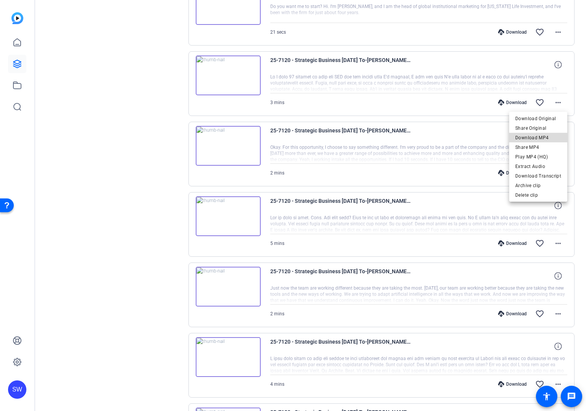
click at [548, 135] on span "Download MP4" at bounding box center [538, 137] width 46 height 9
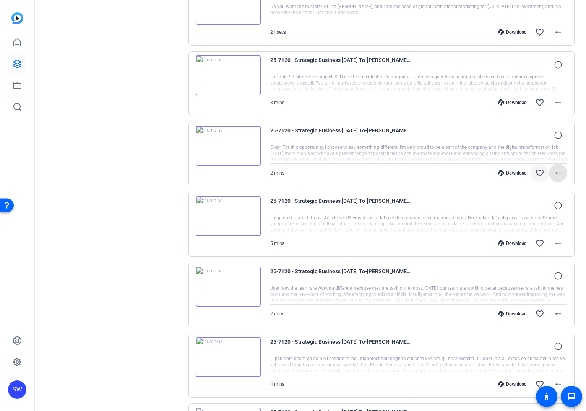
drag, startPoint x: 554, startPoint y: 170, endPoint x: 548, endPoint y: 171, distance: 5.4
click at [554, 170] on mat-icon "more_horiz" at bounding box center [558, 172] width 9 height 9
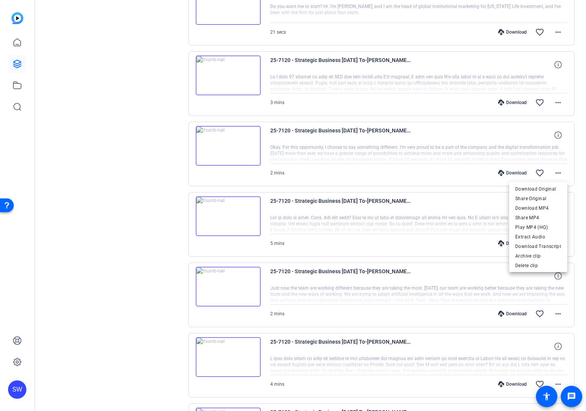
click at [540, 206] on span "Download MP4" at bounding box center [538, 207] width 46 height 9
click at [556, 242] on mat-icon "more_horiz" at bounding box center [558, 243] width 9 height 9
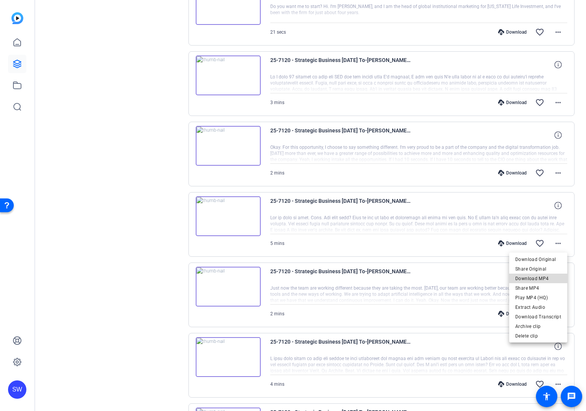
click at [545, 274] on span "Download MP4" at bounding box center [538, 278] width 46 height 9
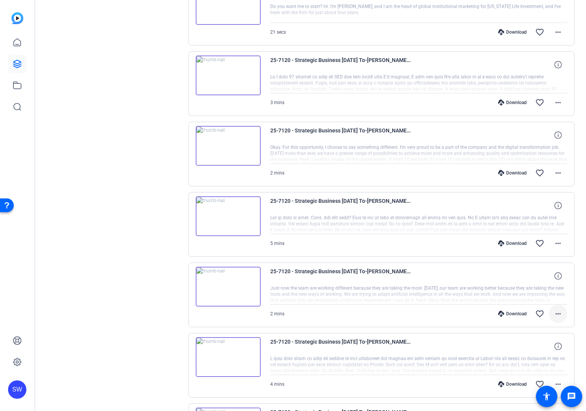
click at [554, 309] on span at bounding box center [558, 313] width 18 height 18
click at [539, 242] on span "Download MP4" at bounding box center [538, 240] width 46 height 9
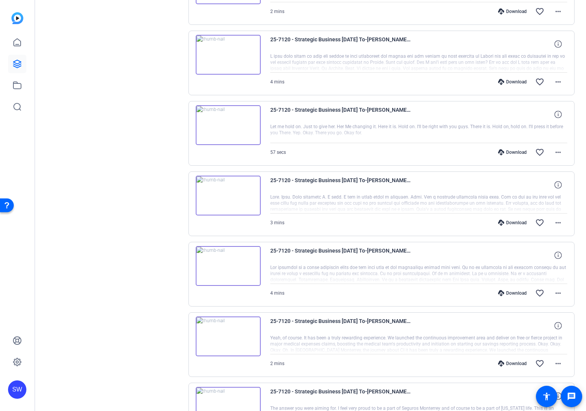
scroll to position [3237, 0]
click at [556, 83] on mat-icon "more_horiz" at bounding box center [558, 80] width 9 height 9
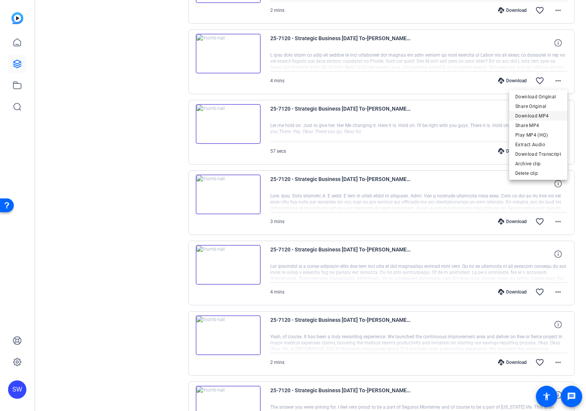
click at [548, 116] on span "Download MP4" at bounding box center [538, 115] width 46 height 9
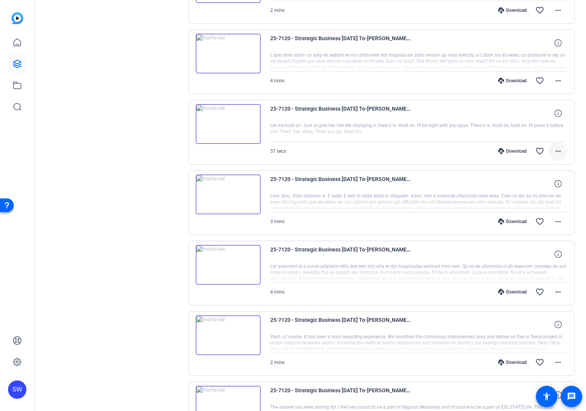
click at [556, 153] on mat-icon "more_horiz" at bounding box center [558, 150] width 9 height 9
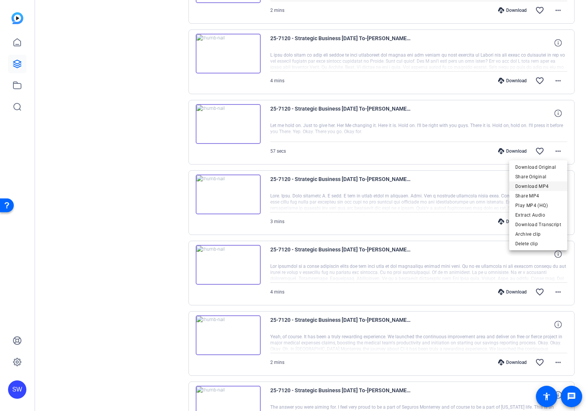
click at [537, 189] on span "Download MP4" at bounding box center [538, 186] width 46 height 9
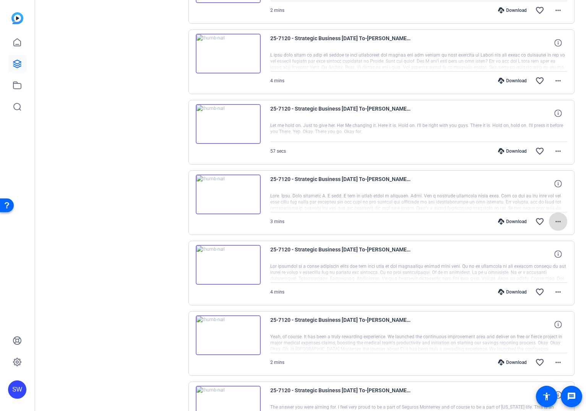
click at [554, 219] on mat-icon "more_horiz" at bounding box center [558, 221] width 9 height 9
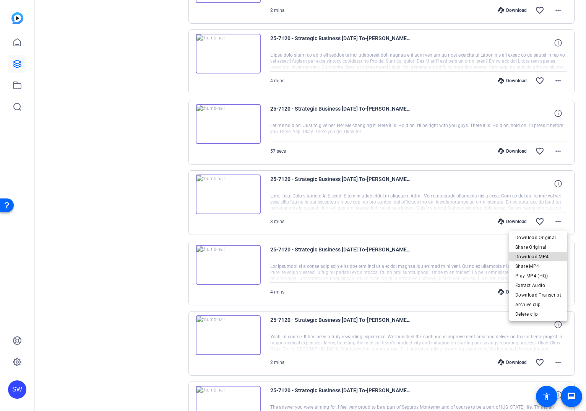
click at [541, 253] on span "Download MP4" at bounding box center [538, 256] width 46 height 9
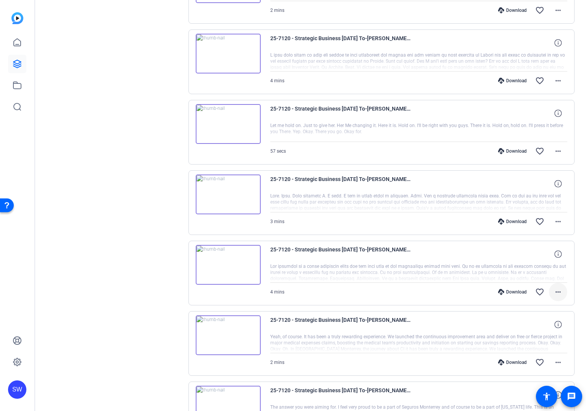
click at [557, 291] on mat-icon "more_horiz" at bounding box center [558, 291] width 9 height 9
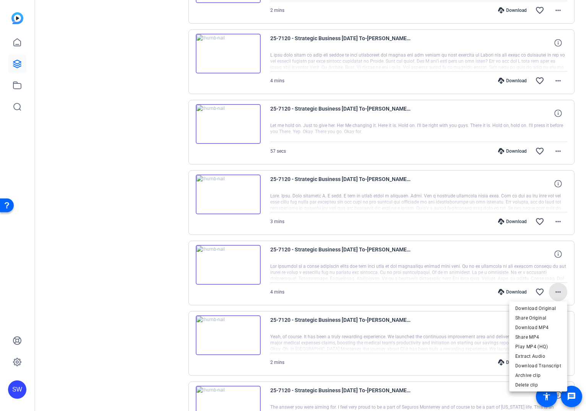
scroll to position [3237, 0]
click at [545, 325] on span "Download MP4" at bounding box center [538, 327] width 46 height 9
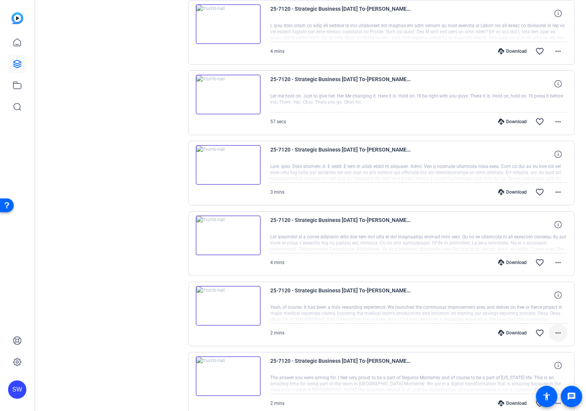
scroll to position [3270, 0]
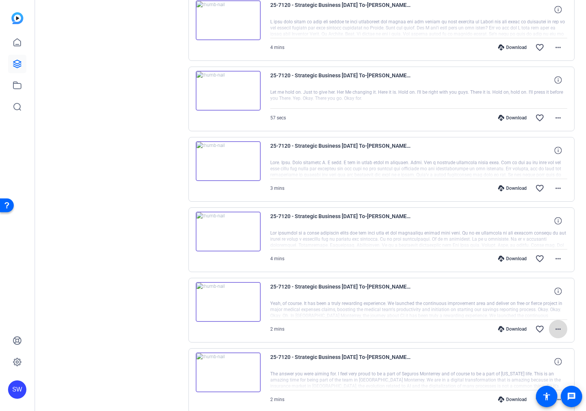
click at [561, 324] on span at bounding box center [558, 329] width 18 height 18
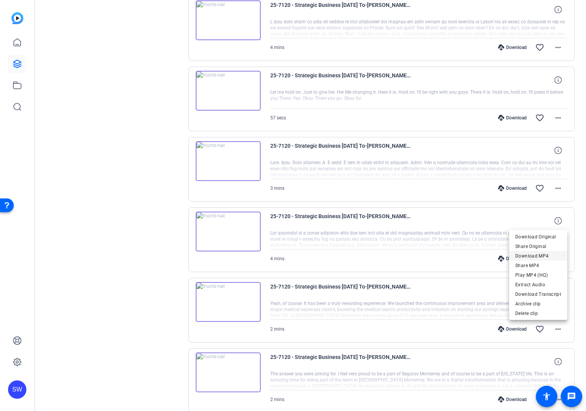
click at [538, 256] on span "Download MP4" at bounding box center [538, 255] width 46 height 9
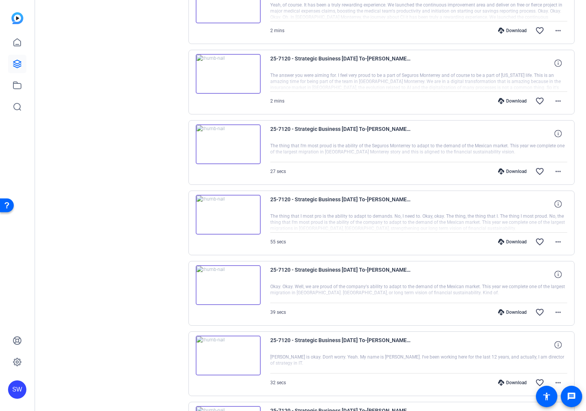
scroll to position [3573, 0]
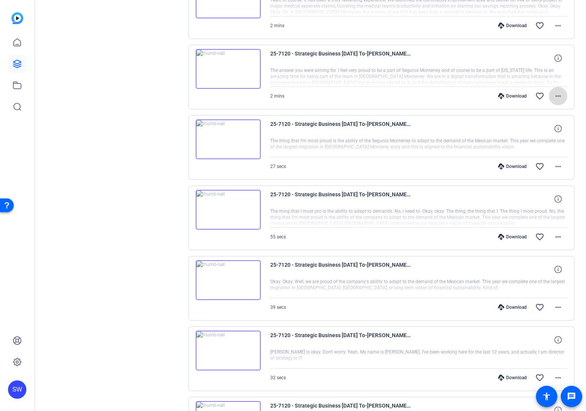
click at [558, 99] on mat-icon "more_horiz" at bounding box center [558, 95] width 9 height 9
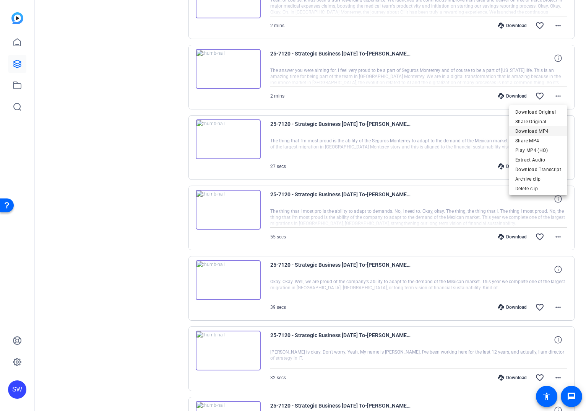
click at [546, 131] on span "Download MP4" at bounding box center [538, 131] width 46 height 9
click at [554, 167] on mat-icon "more_horiz" at bounding box center [558, 166] width 9 height 9
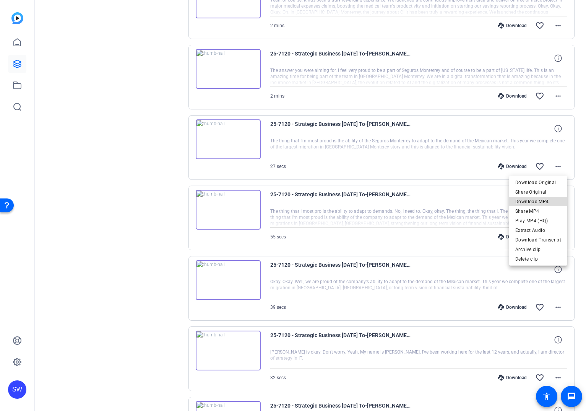
click at [545, 201] on span "Download MP4" at bounding box center [538, 201] width 46 height 9
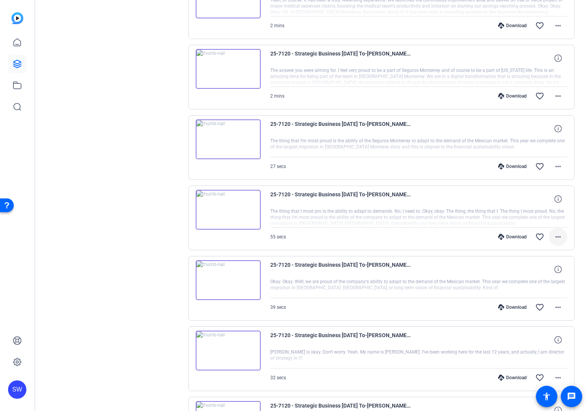
click at [557, 231] on span at bounding box center [558, 237] width 18 height 18
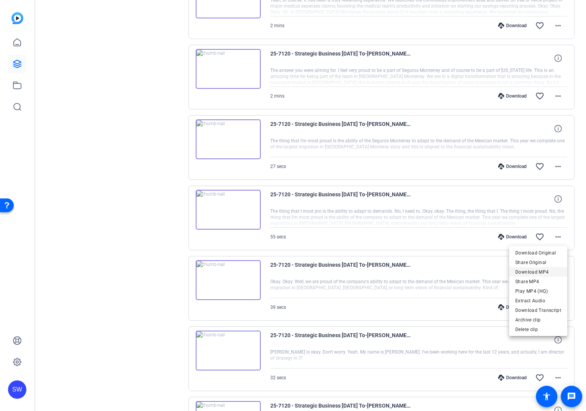
click at [549, 273] on span "Download MP4" at bounding box center [538, 271] width 46 height 9
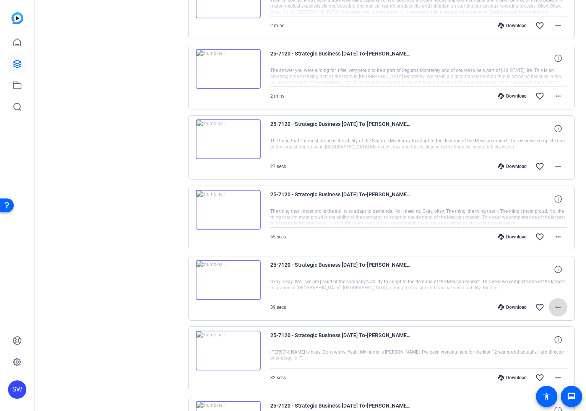
click at [554, 307] on mat-icon "more_horiz" at bounding box center [558, 306] width 9 height 9
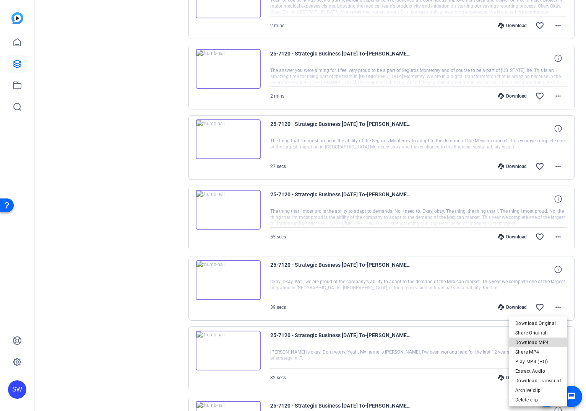
click at [543, 339] on span "Download MP4" at bounding box center [538, 342] width 46 height 9
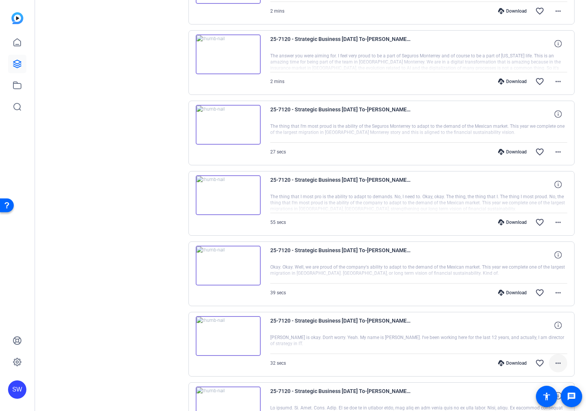
scroll to position [3595, 0]
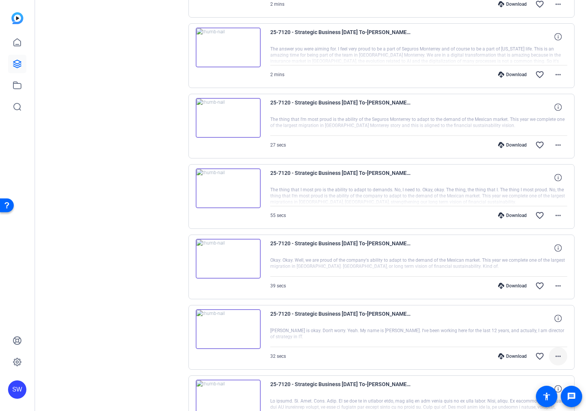
click at [556, 353] on mat-icon "more_horiz" at bounding box center [558, 355] width 9 height 9
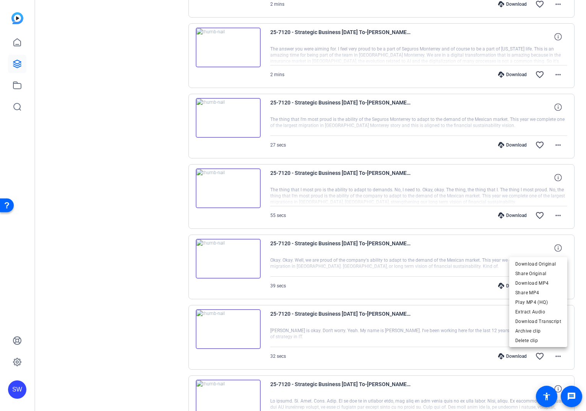
drag, startPoint x: 538, startPoint y: 281, endPoint x: 536, endPoint y: 286, distance: 4.5
click at [538, 281] on span "Download MP4" at bounding box center [538, 282] width 46 height 9
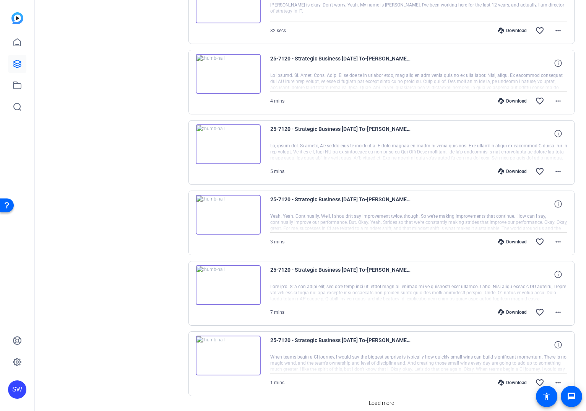
scroll to position [3953, 0]
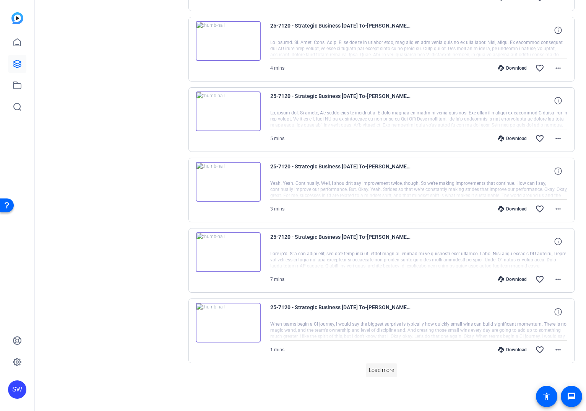
click at [384, 376] on span at bounding box center [381, 370] width 31 height 18
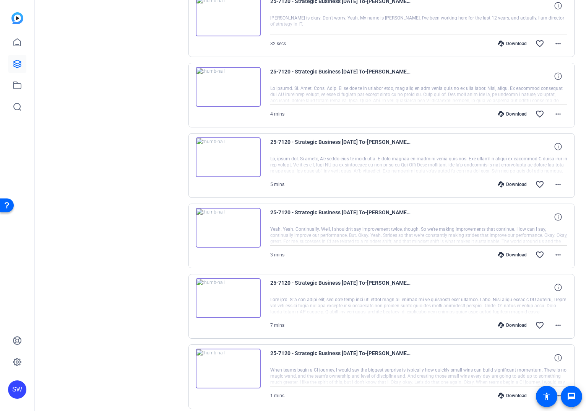
scroll to position [3910, 0]
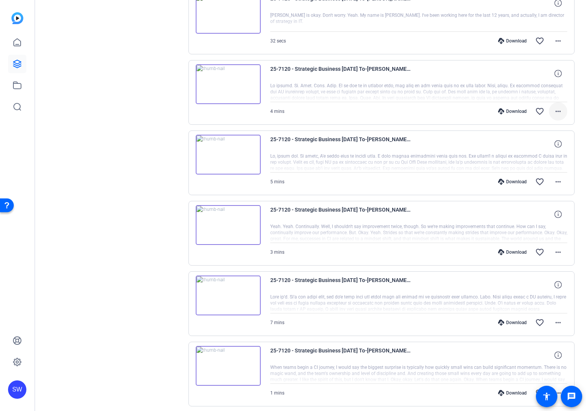
click at [561, 111] on mat-icon "more_horiz" at bounding box center [558, 111] width 9 height 9
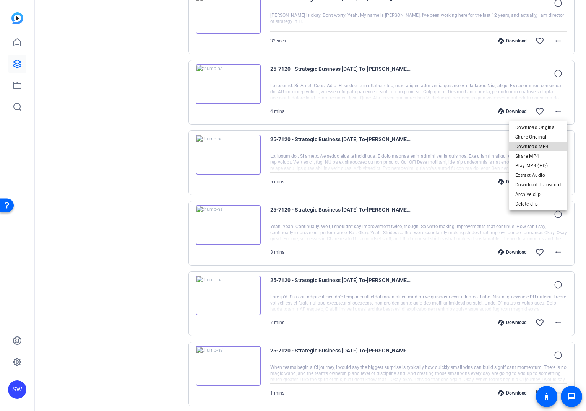
click at [548, 144] on span "Download MP4" at bounding box center [538, 146] width 46 height 9
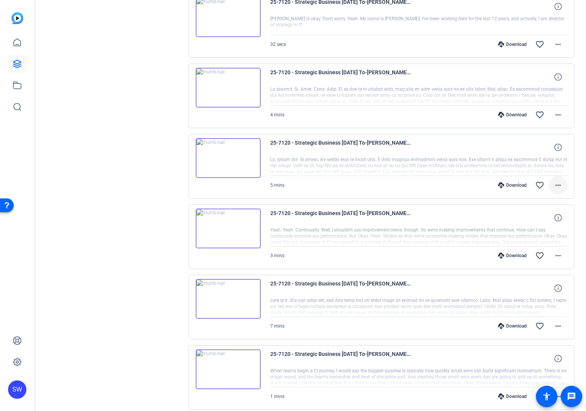
click at [557, 181] on mat-icon "more_horiz" at bounding box center [558, 184] width 9 height 9
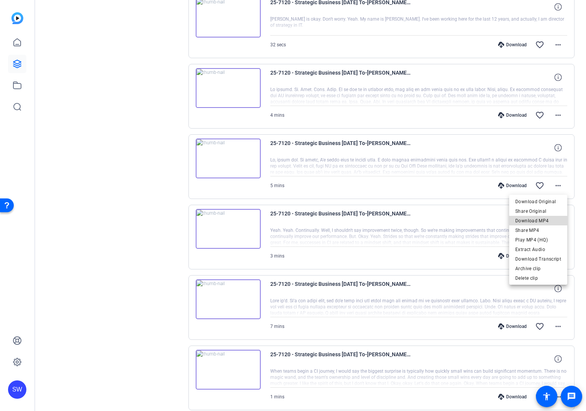
click at [544, 217] on span "Download MP4" at bounding box center [538, 220] width 46 height 9
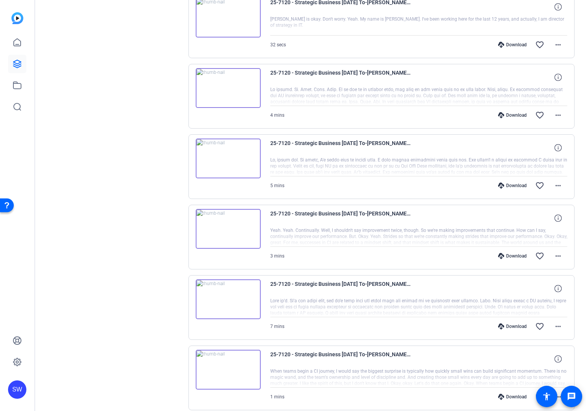
scroll to position [3906, 0]
click at [554, 253] on mat-icon "more_horiz" at bounding box center [558, 256] width 9 height 9
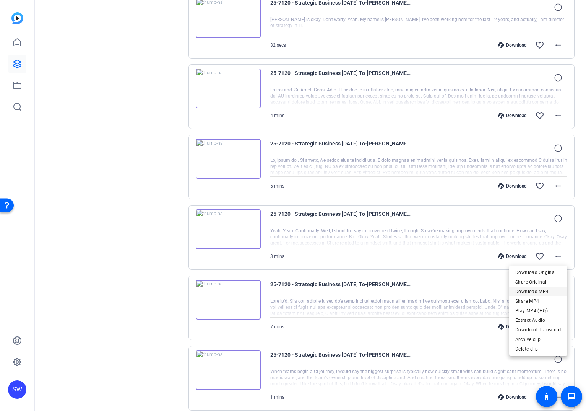
click at [542, 289] on span "Download MP4" at bounding box center [538, 291] width 46 height 9
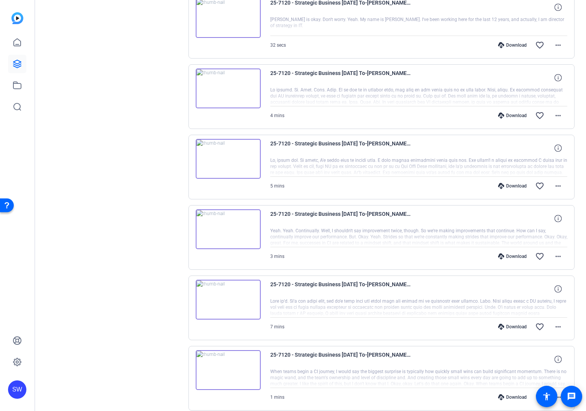
scroll to position [3907, 0]
click at [558, 324] on mat-icon "more_horiz" at bounding box center [558, 325] width 9 height 9
click at [537, 253] on span "Download MP4" at bounding box center [538, 252] width 46 height 9
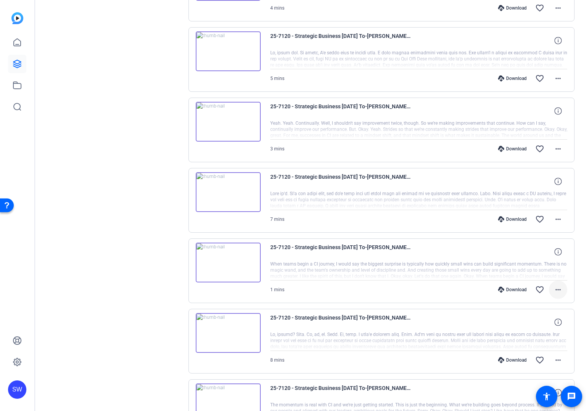
click at [562, 285] on mat-icon "more_horiz" at bounding box center [558, 289] width 9 height 9
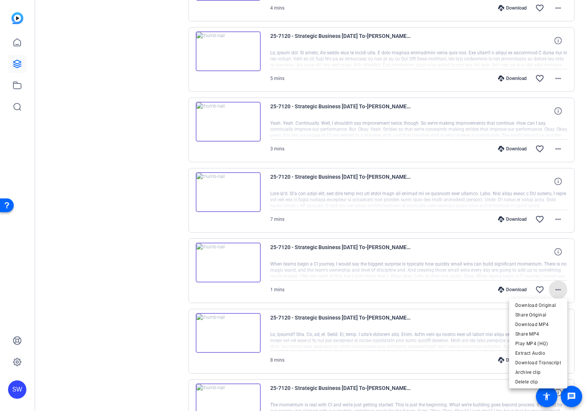
scroll to position [4014, 0]
click at [550, 323] on span "Download MP4" at bounding box center [538, 324] width 46 height 9
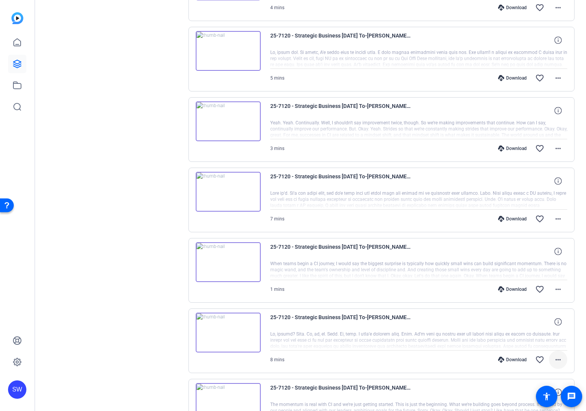
click at [557, 358] on mat-icon "more_horiz" at bounding box center [558, 359] width 9 height 9
click at [537, 285] on span "Download MP4" at bounding box center [538, 286] width 46 height 9
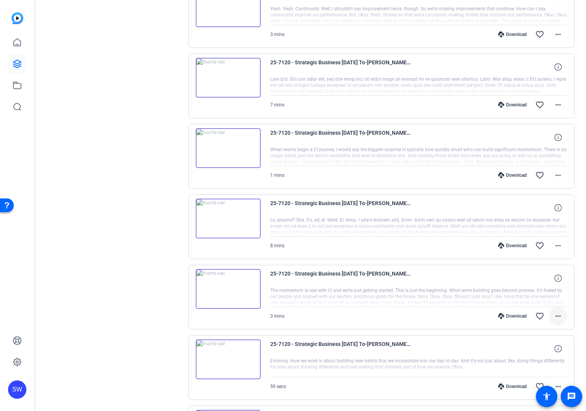
scroll to position [4128, 0]
click at [561, 315] on mat-icon "more_horiz" at bounding box center [558, 315] width 9 height 9
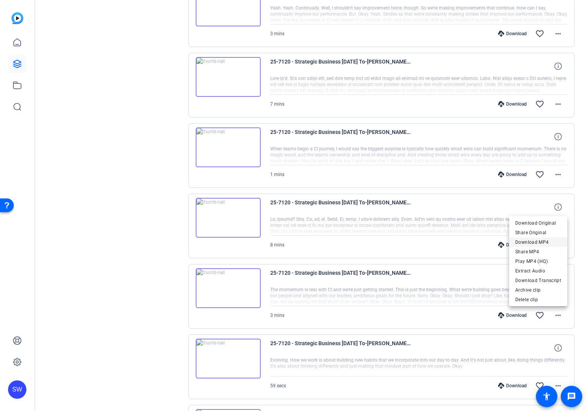
click at [538, 242] on span "Download MP4" at bounding box center [538, 241] width 46 height 9
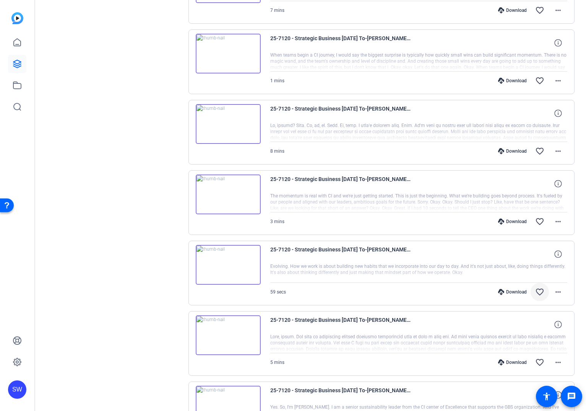
scroll to position [4222, 0]
click at [561, 289] on mat-icon "more_horiz" at bounding box center [558, 291] width 9 height 9
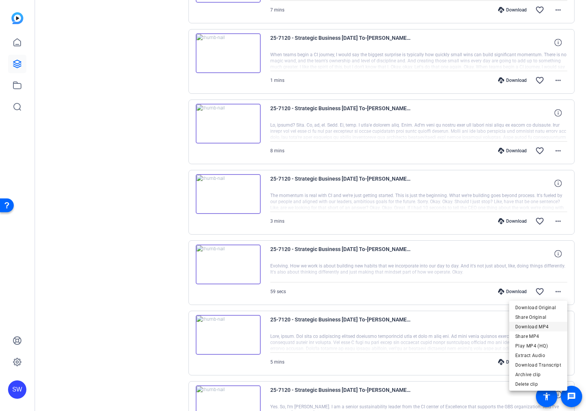
click at [527, 323] on span "Download MP4" at bounding box center [538, 326] width 46 height 9
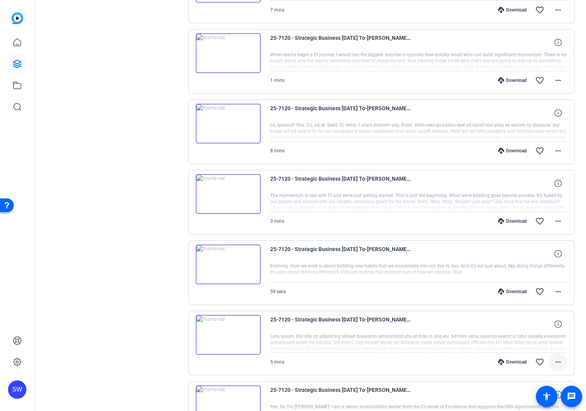
click at [558, 363] on mat-icon "more_horiz" at bounding box center [558, 361] width 9 height 9
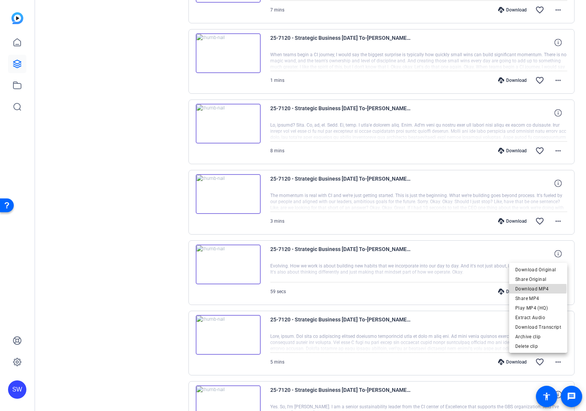
click at [536, 288] on span "Download MP4" at bounding box center [538, 288] width 46 height 9
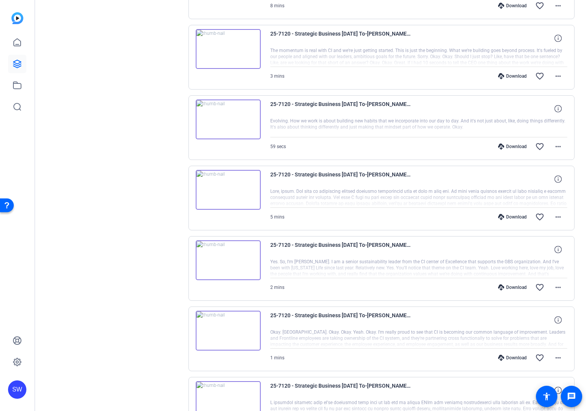
scroll to position [4369, 0]
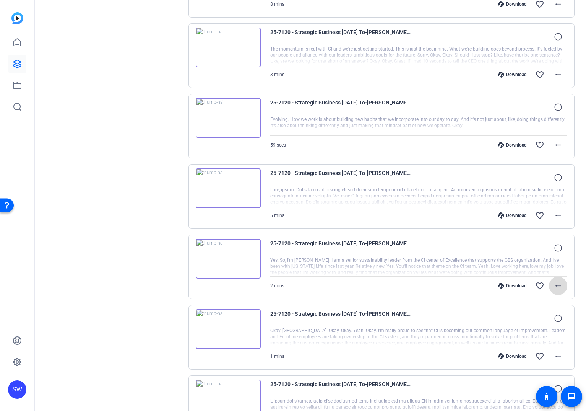
click at [561, 283] on mat-icon "more_horiz" at bounding box center [558, 285] width 9 height 9
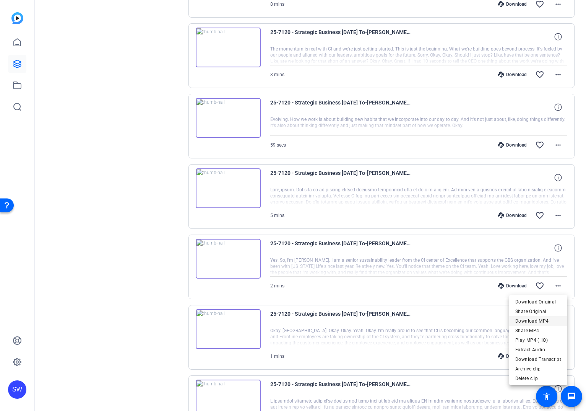
click at [544, 319] on span "Download MP4" at bounding box center [538, 320] width 46 height 9
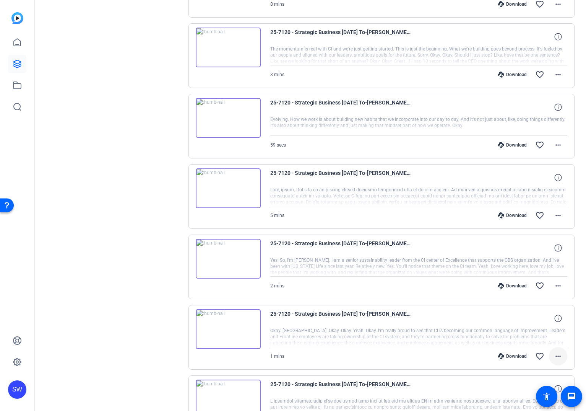
click at [554, 350] on span at bounding box center [558, 356] width 18 height 18
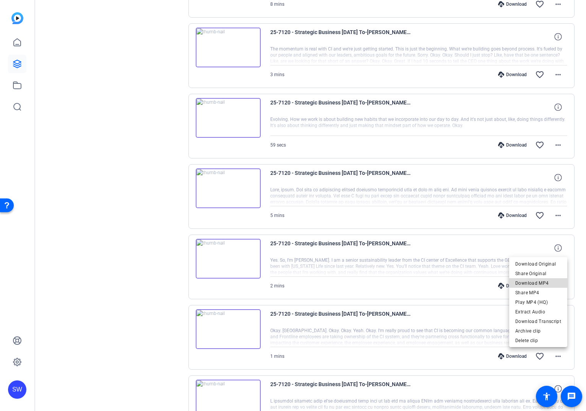
click at [541, 282] on span "Download MP4" at bounding box center [538, 282] width 46 height 9
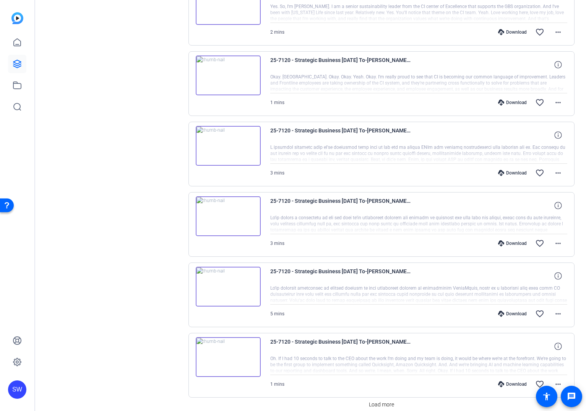
scroll to position [4657, 0]
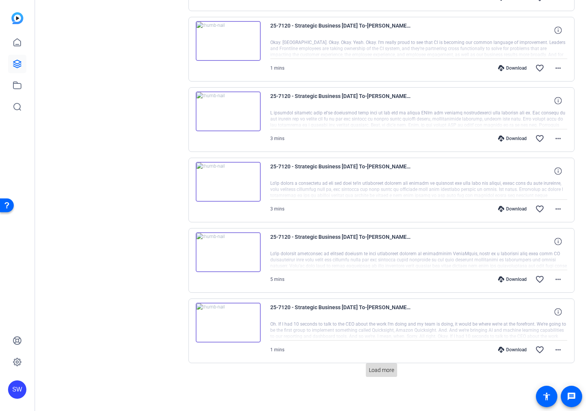
click at [384, 375] on span at bounding box center [381, 370] width 31 height 18
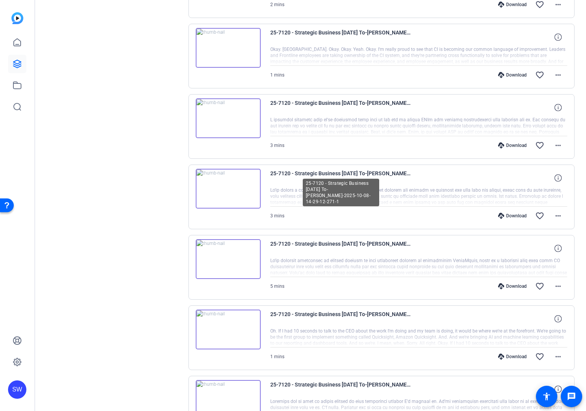
scroll to position [4652, 0]
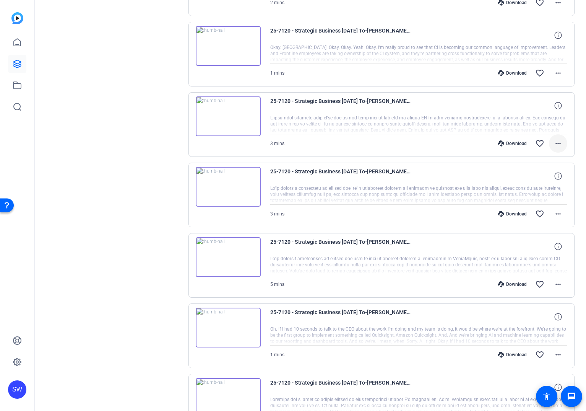
click at [562, 146] on mat-icon "more_horiz" at bounding box center [558, 143] width 9 height 9
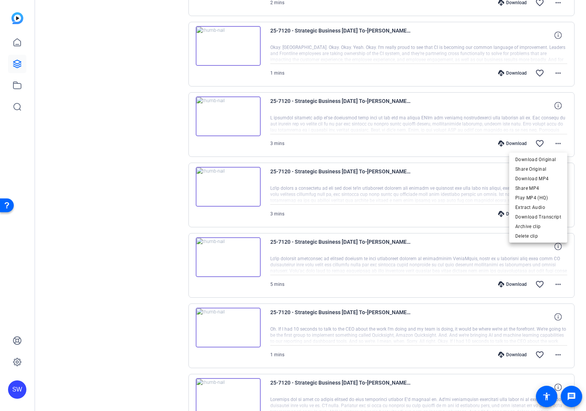
click at [148, 192] on div at bounding box center [293, 205] width 586 height 411
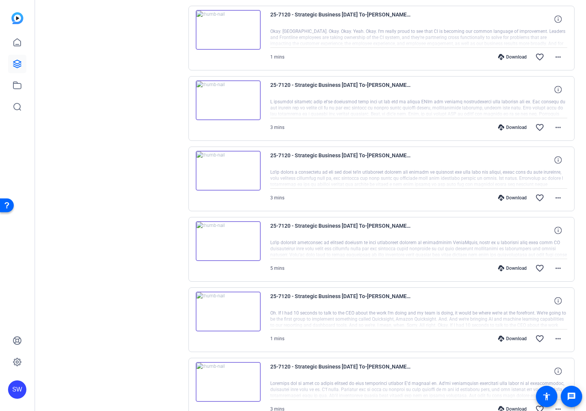
scroll to position [4679, 0]
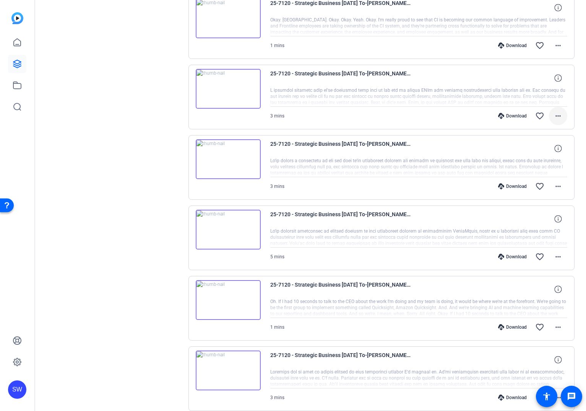
click at [561, 117] on mat-icon "more_horiz" at bounding box center [558, 115] width 9 height 9
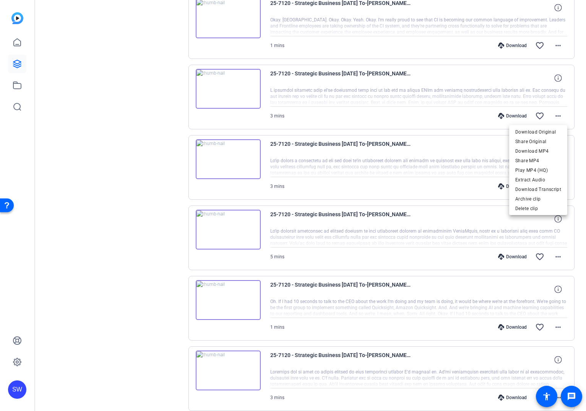
click at [548, 149] on span "Download MP4" at bounding box center [538, 150] width 46 height 9
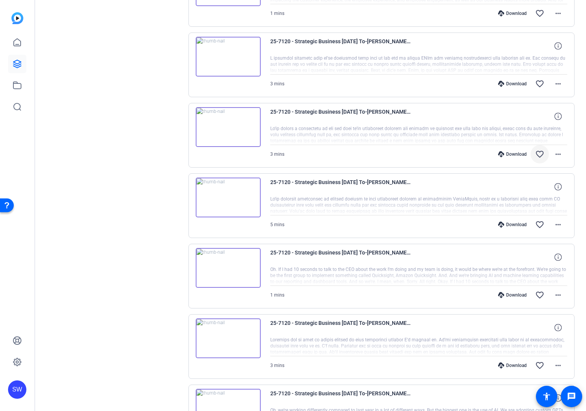
scroll to position [4721, 0]
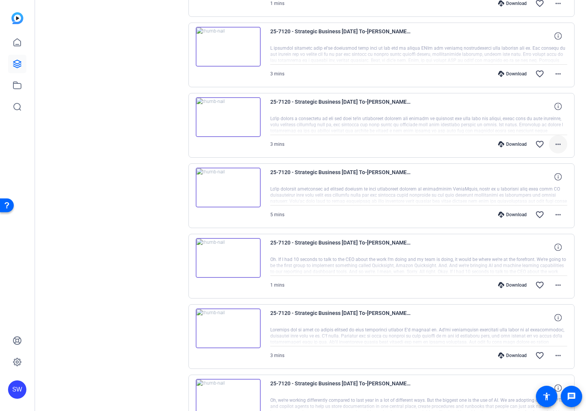
click at [554, 143] on mat-icon "more_horiz" at bounding box center [558, 144] width 9 height 9
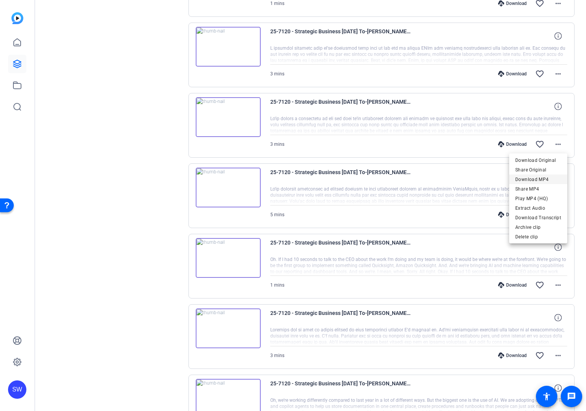
click at [542, 176] on span "Download MP4" at bounding box center [538, 179] width 46 height 9
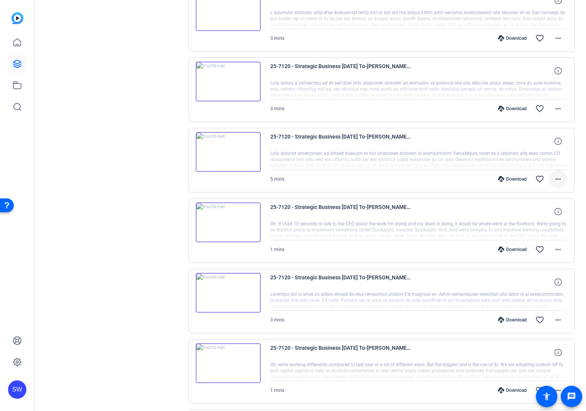
scroll to position [4759, 0]
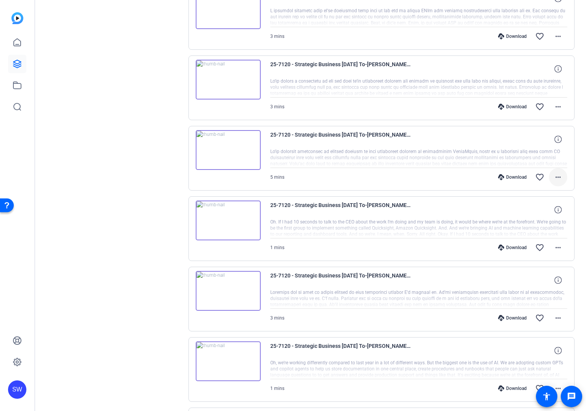
click at [557, 177] on mat-icon "more_horiz" at bounding box center [558, 176] width 9 height 9
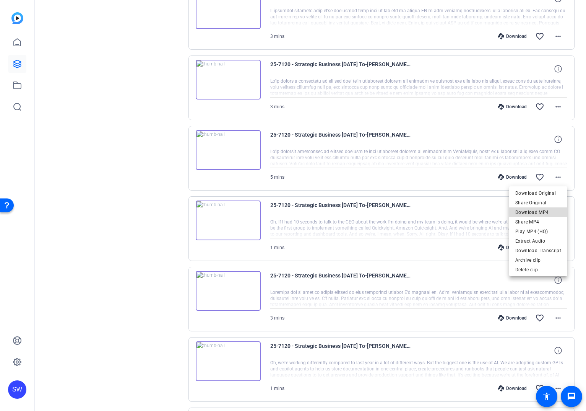
click at [540, 212] on span "Download MP4" at bounding box center [538, 212] width 46 height 9
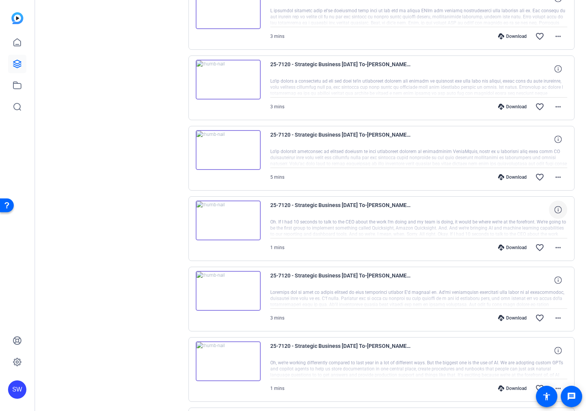
scroll to position [4786, 0]
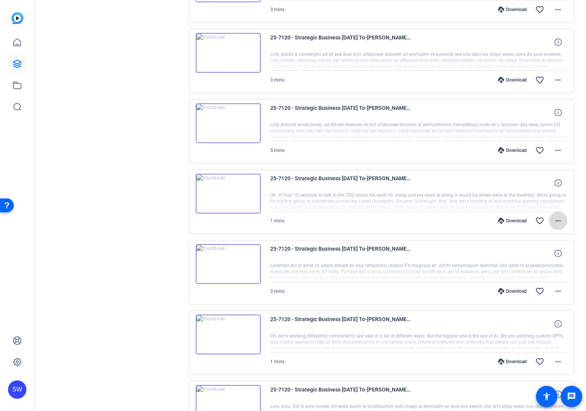
click at [555, 217] on mat-icon "more_horiz" at bounding box center [558, 220] width 9 height 9
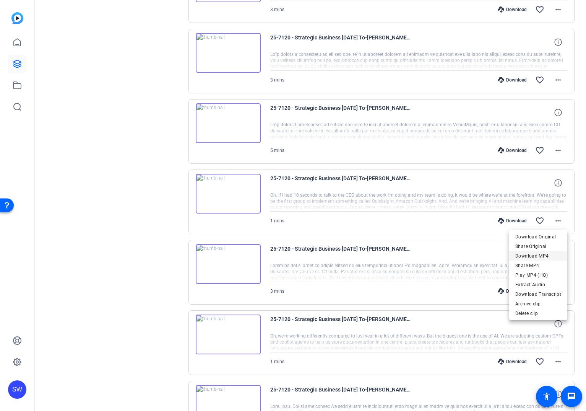
click at [543, 252] on span "Download MP4" at bounding box center [538, 255] width 46 height 9
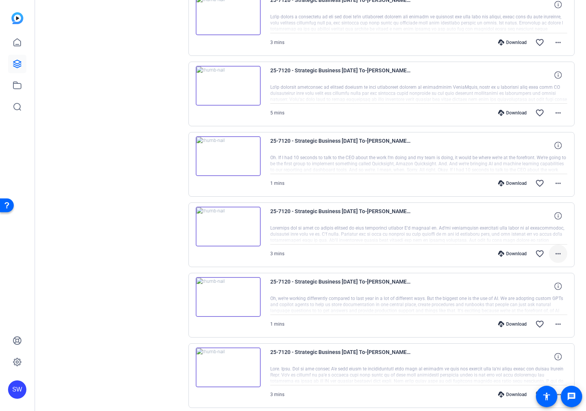
scroll to position [4830, 0]
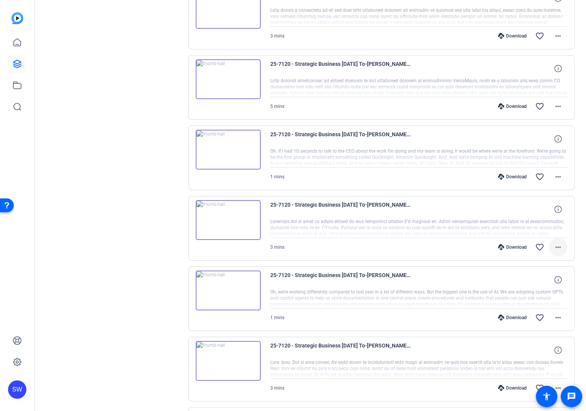
click at [555, 248] on mat-icon "more_horiz" at bounding box center [558, 246] width 9 height 9
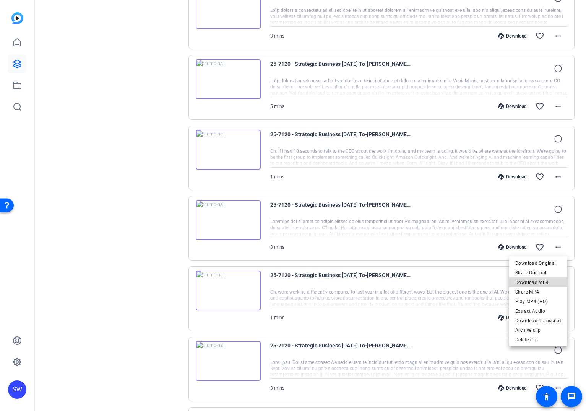
click at [548, 281] on span "Download MP4" at bounding box center [538, 282] width 46 height 9
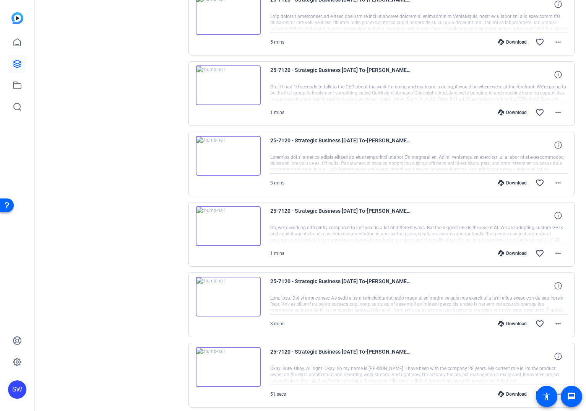
scroll to position [4898, 0]
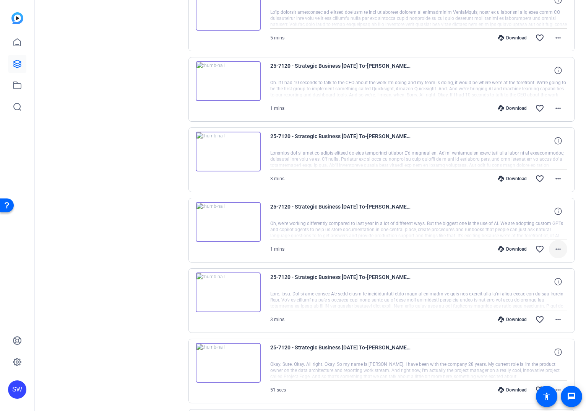
click at [558, 253] on mat-icon "more_horiz" at bounding box center [558, 248] width 9 height 9
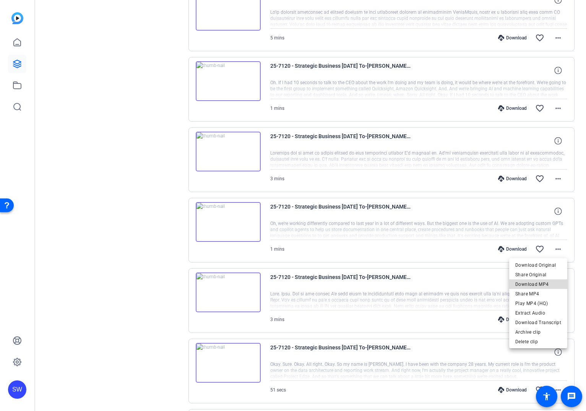
click at [540, 285] on span "Download MP4" at bounding box center [538, 284] width 46 height 9
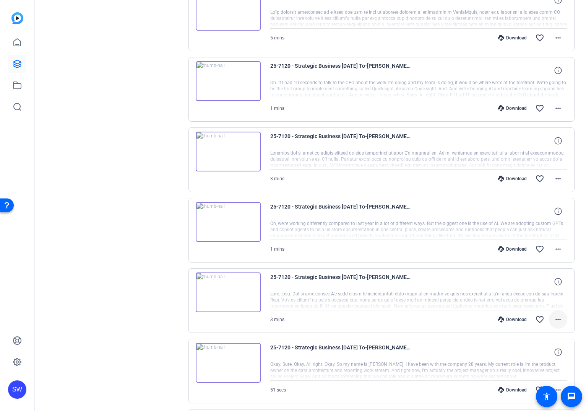
click at [552, 315] on span at bounding box center [558, 319] width 18 height 18
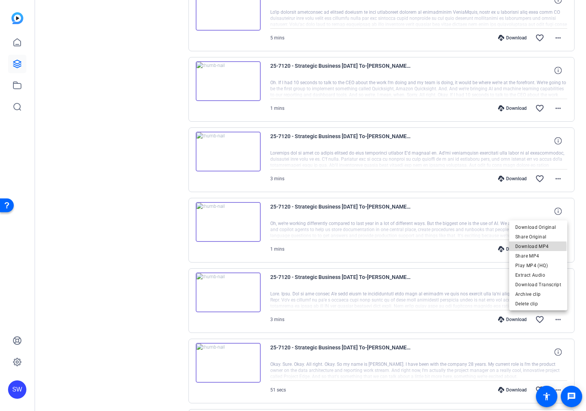
click at [529, 247] on span "Download MP4" at bounding box center [538, 246] width 46 height 9
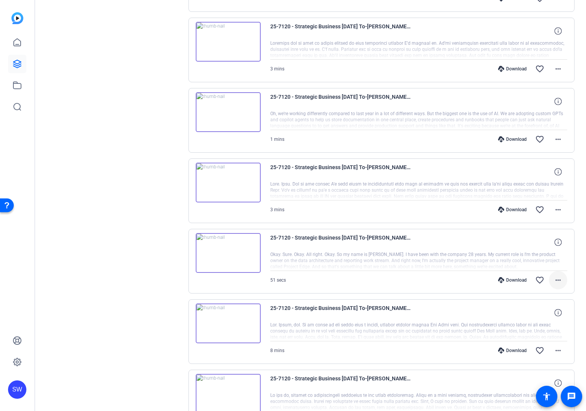
scroll to position [5009, 0]
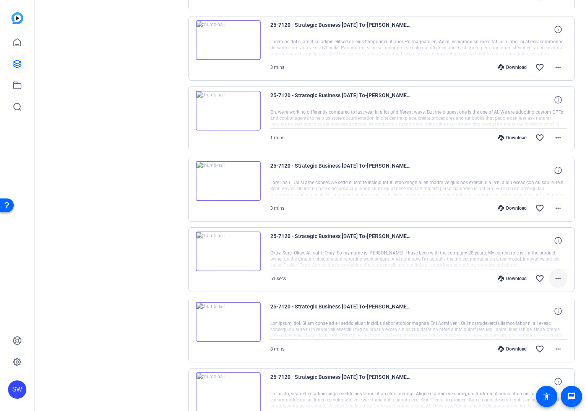
click at [559, 280] on mat-icon "more_horiz" at bounding box center [558, 278] width 9 height 9
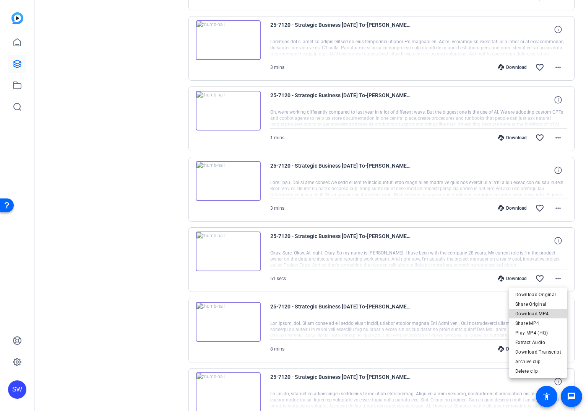
click at [541, 311] on span "Download MP4" at bounding box center [538, 313] width 46 height 9
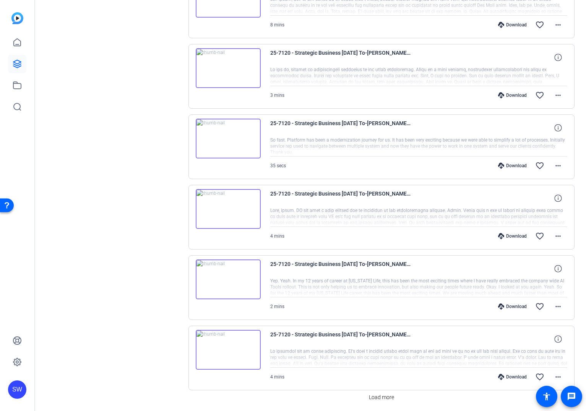
scroll to position [5360, 0]
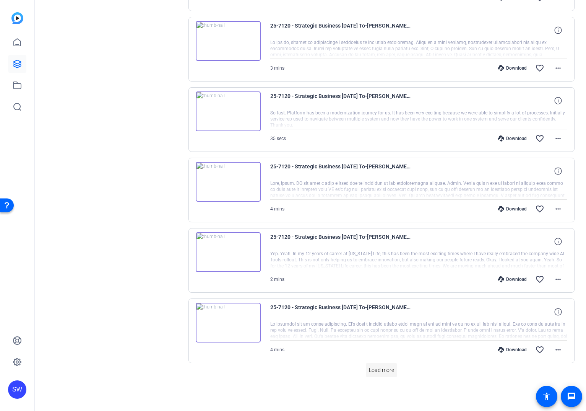
click at [391, 376] on span at bounding box center [381, 370] width 31 height 18
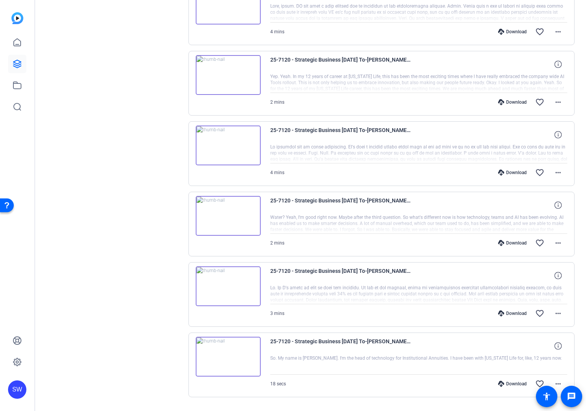
scroll to position [5558, 0]
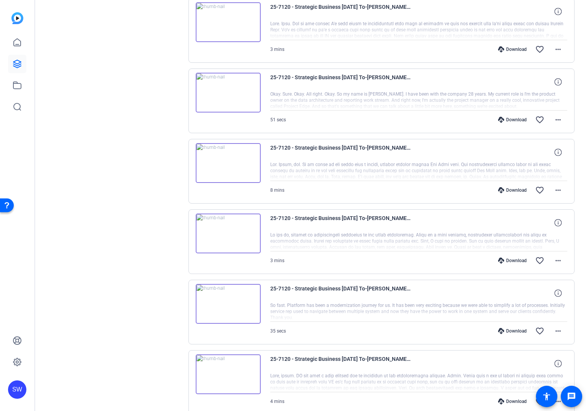
drag, startPoint x: 148, startPoint y: 192, endPoint x: 345, endPoint y: 177, distance: 196.7
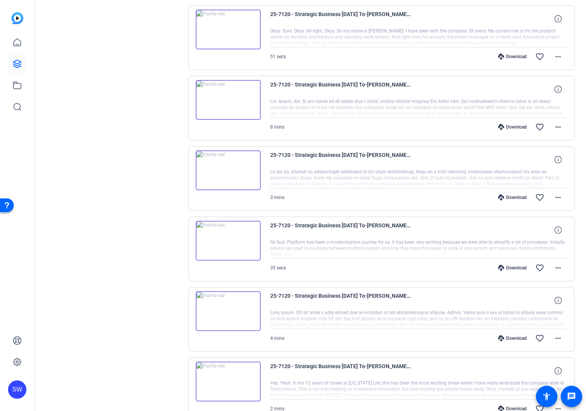
scroll to position [5232, 0]
click at [558, 123] on mat-icon "more_horiz" at bounding box center [558, 126] width 9 height 9
click at [548, 161] on span "Download MP4" at bounding box center [538, 161] width 46 height 9
click at [564, 200] on span at bounding box center [558, 197] width 18 height 18
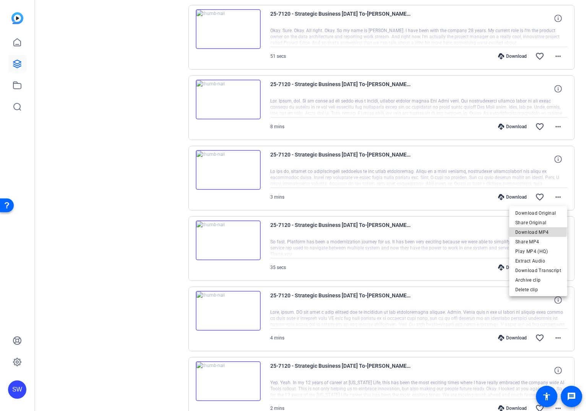
click at [536, 230] on span "Download MP4" at bounding box center [538, 232] width 46 height 9
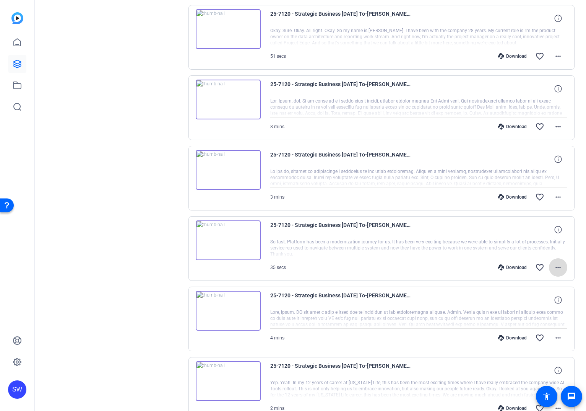
click at [558, 267] on mat-icon "more_horiz" at bounding box center [558, 267] width 9 height 9
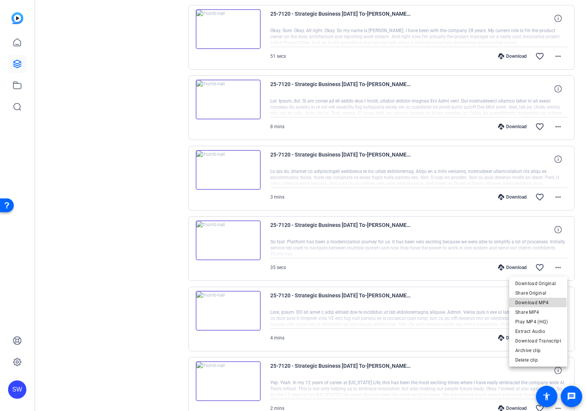
click at [538, 303] on span "Download MP4" at bounding box center [538, 302] width 46 height 9
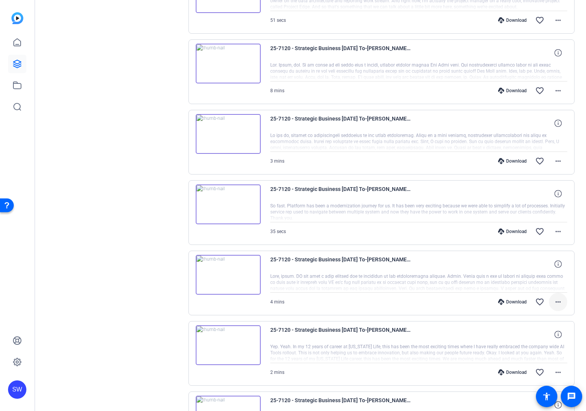
scroll to position [5268, 0]
click at [557, 300] on mat-icon "more_horiz" at bounding box center [558, 301] width 9 height 9
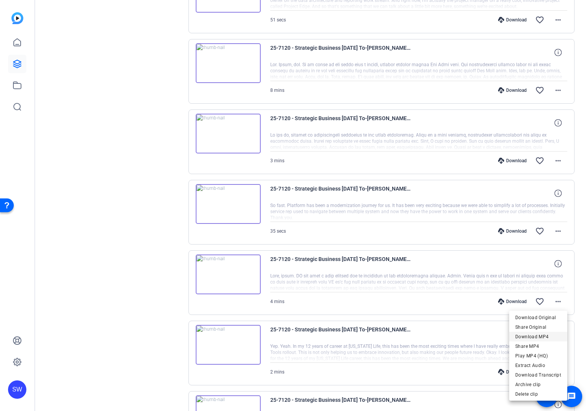
click at [540, 334] on span "Download MP4" at bounding box center [538, 336] width 46 height 9
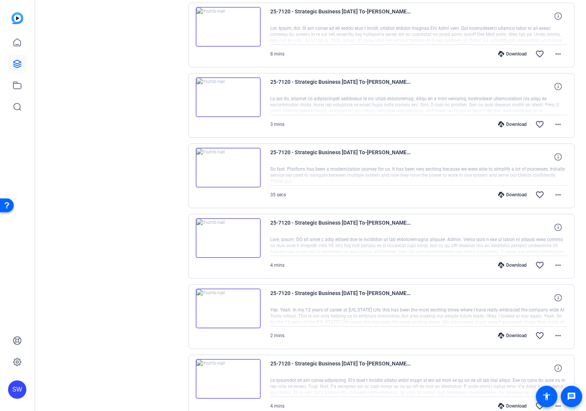
scroll to position [5313, 0]
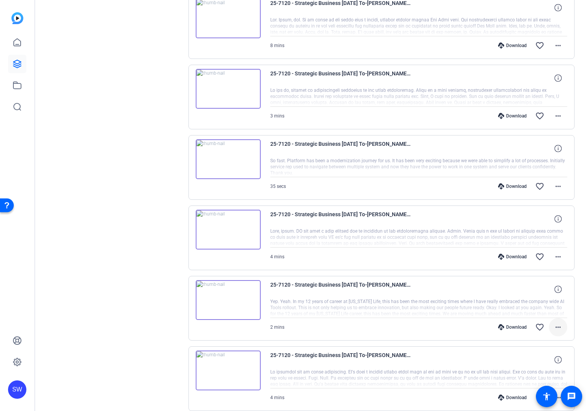
click at [559, 326] on mat-icon "more_horiz" at bounding box center [558, 326] width 9 height 9
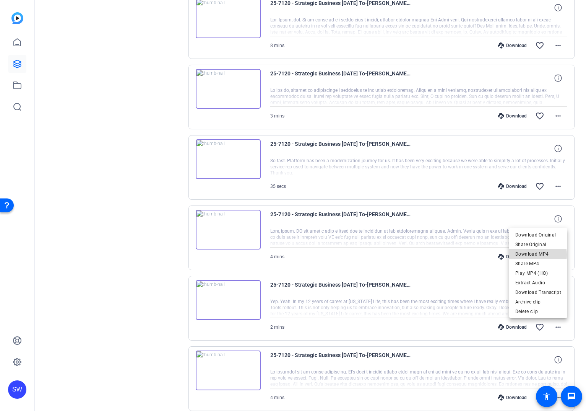
click at [537, 255] on span "Download MP4" at bounding box center [538, 253] width 46 height 9
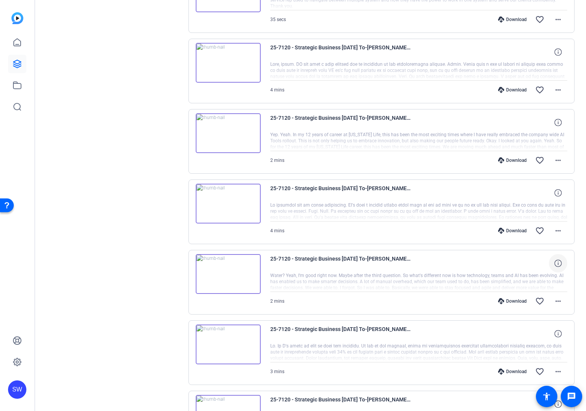
scroll to position [5481, 0]
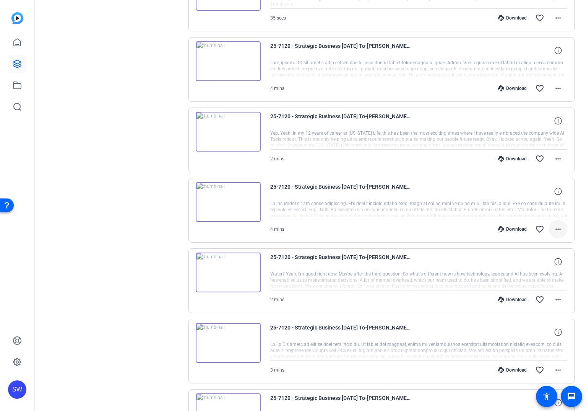
click at [561, 231] on mat-icon "more_horiz" at bounding box center [558, 228] width 9 height 9
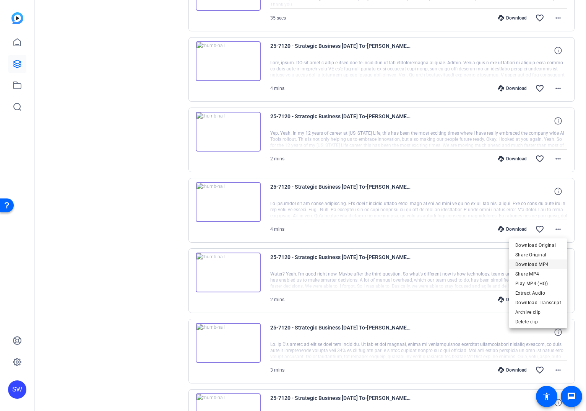
click at [548, 263] on span "Download MP4" at bounding box center [538, 264] width 46 height 9
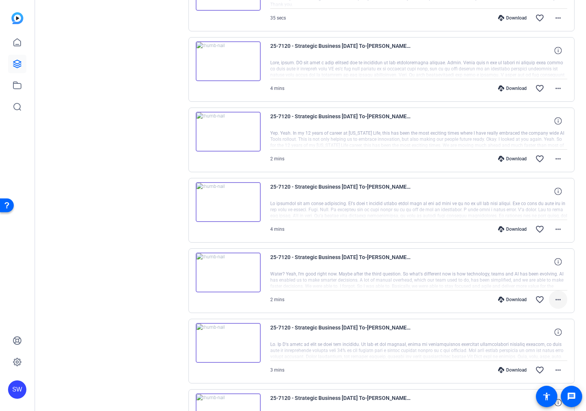
click at [554, 302] on mat-icon "more_horiz" at bounding box center [558, 299] width 9 height 9
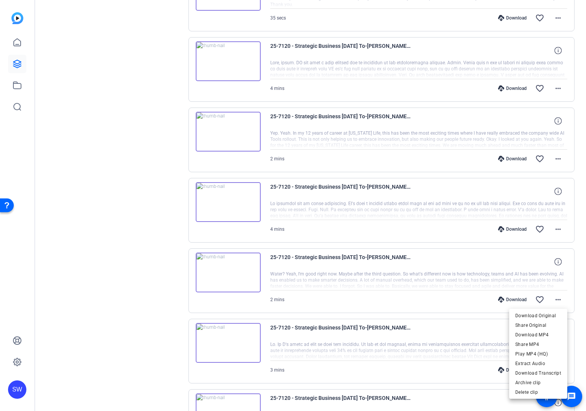
click at [541, 334] on span "Download MP4" at bounding box center [538, 334] width 46 height 9
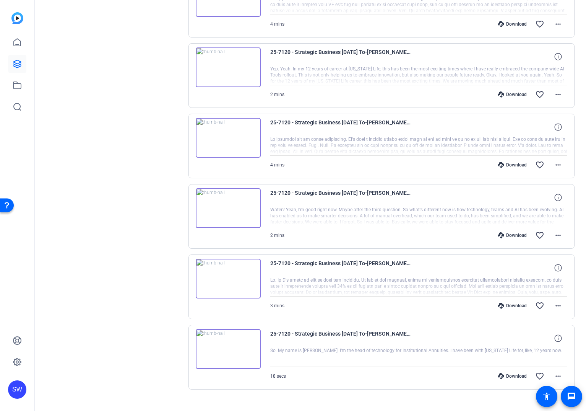
scroll to position [5558, 0]
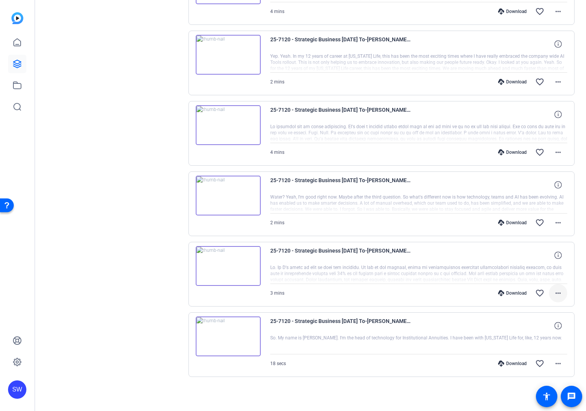
click at [561, 294] on mat-icon "more_horiz" at bounding box center [558, 292] width 9 height 9
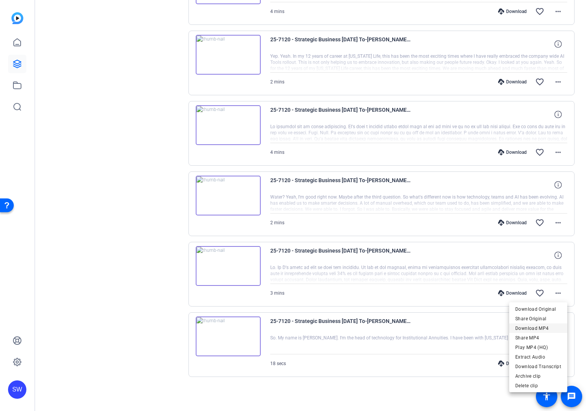
click at [536, 328] on span "Download MP4" at bounding box center [538, 328] width 46 height 9
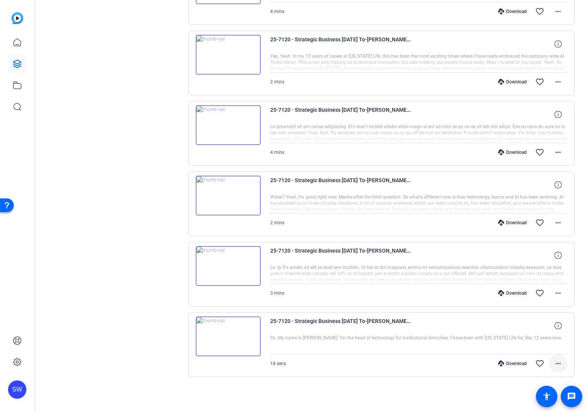
click at [556, 368] on span at bounding box center [558, 363] width 18 height 18
click at [525, 293] on span "Download MP4" at bounding box center [538, 290] width 46 height 9
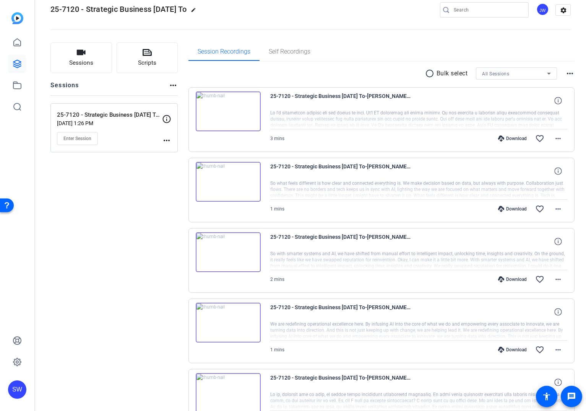
scroll to position [0, 0]
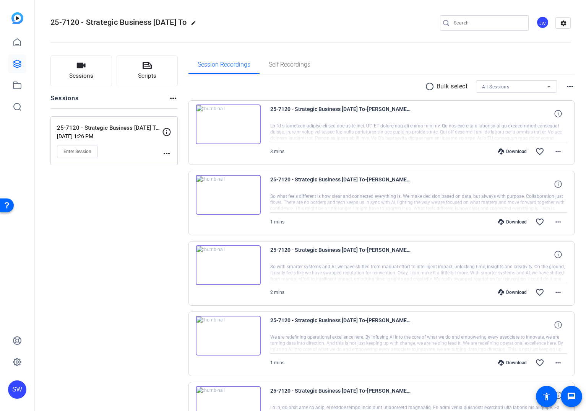
click at [431, 84] on mat-icon "radio_button_unchecked" at bounding box center [430, 86] width 11 height 9
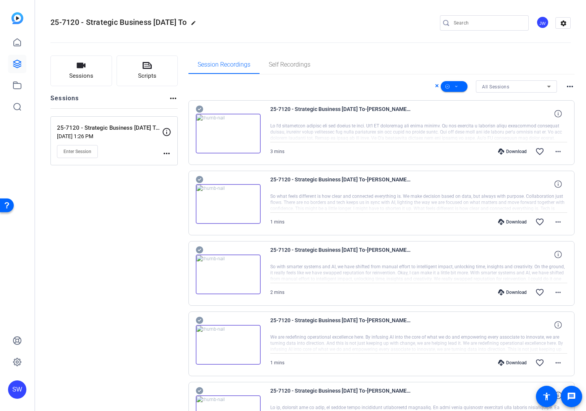
click at [436, 86] on icon at bounding box center [437, 85] width 4 height 9
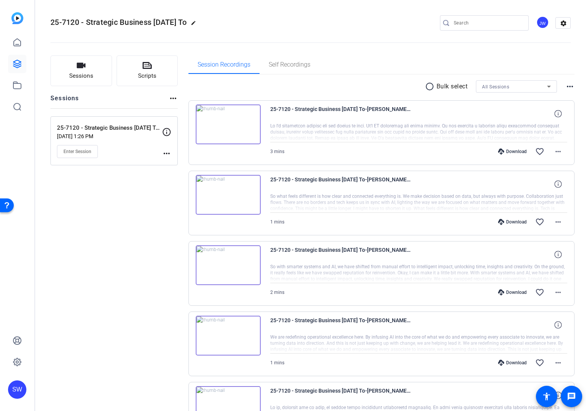
drag, startPoint x: 366, startPoint y: 80, endPoint x: 350, endPoint y: 81, distance: 16.1
click at [569, 88] on mat-icon "more_horiz" at bounding box center [570, 86] width 9 height 9
click at [484, 65] on div at bounding box center [293, 205] width 586 height 411
click at [167, 101] on div "Sessions more_horiz" at bounding box center [113, 101] width 127 height 15
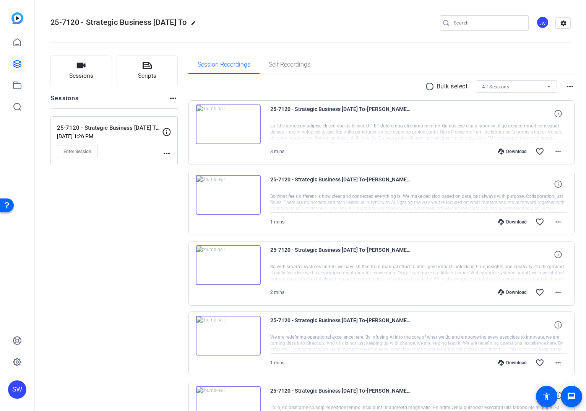
click at [170, 100] on mat-icon "more_horiz" at bounding box center [173, 98] width 9 height 9
click at [172, 99] on div at bounding box center [293, 205] width 586 height 411
drag, startPoint x: 206, startPoint y: 88, endPoint x: 201, endPoint y: 90, distance: 5.6
click at [206, 88] on div "radio_button_unchecked Bulk select All Sessions more_horiz" at bounding box center [382, 86] width 387 height 12
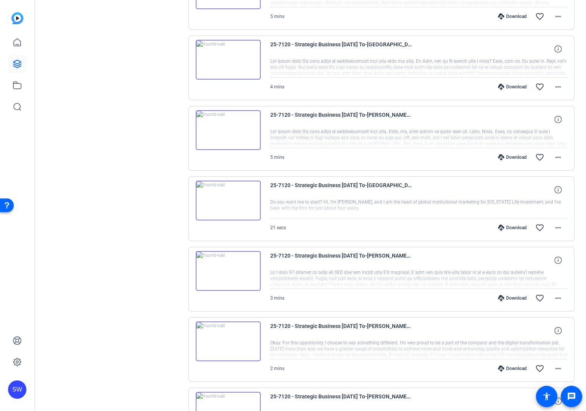
scroll to position [2790, 0]
